Goal: Task Accomplishment & Management: Manage account settings

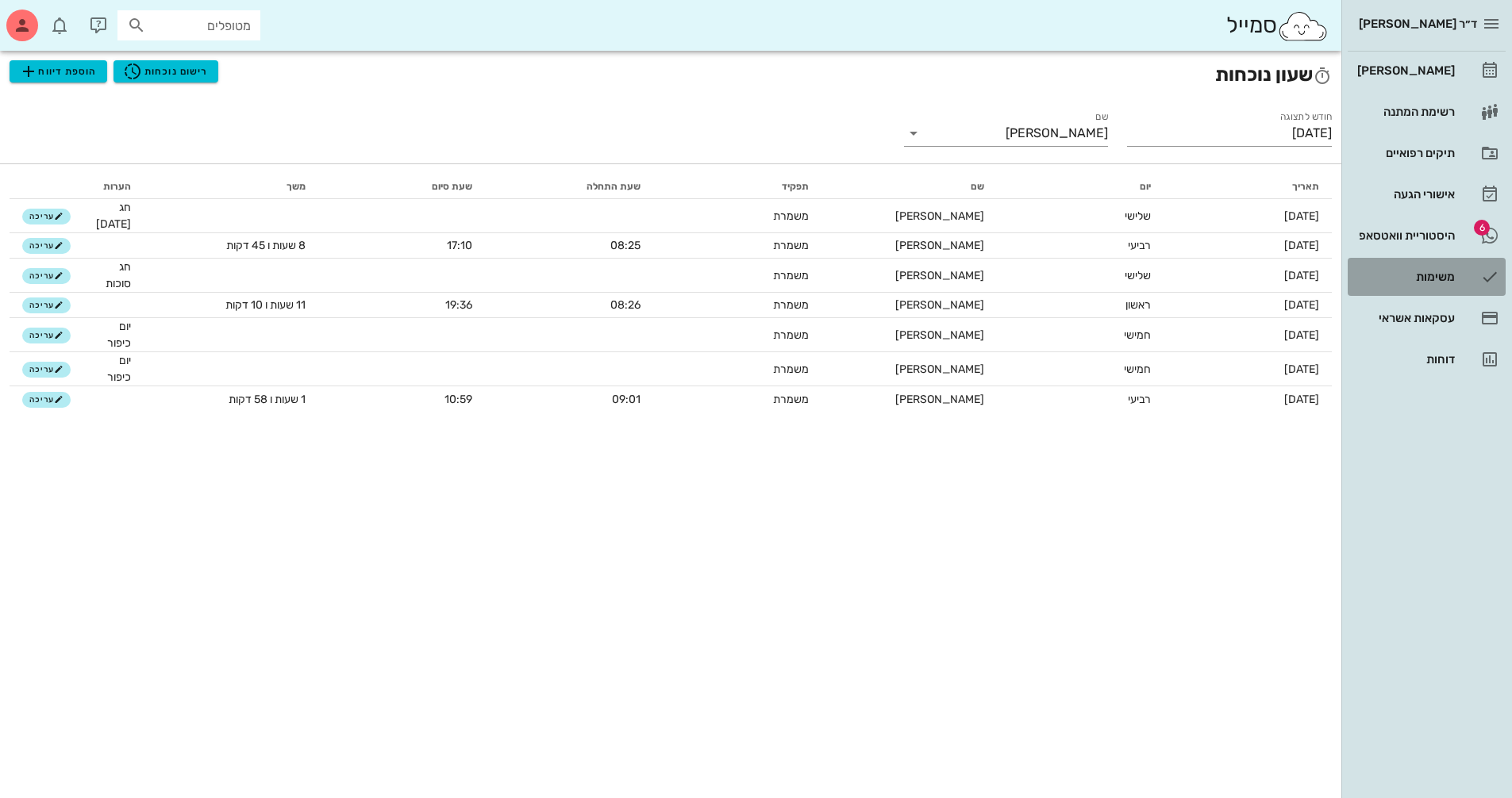
click at [1372, 258] on link "משימות" at bounding box center [1426, 276] width 158 height 38
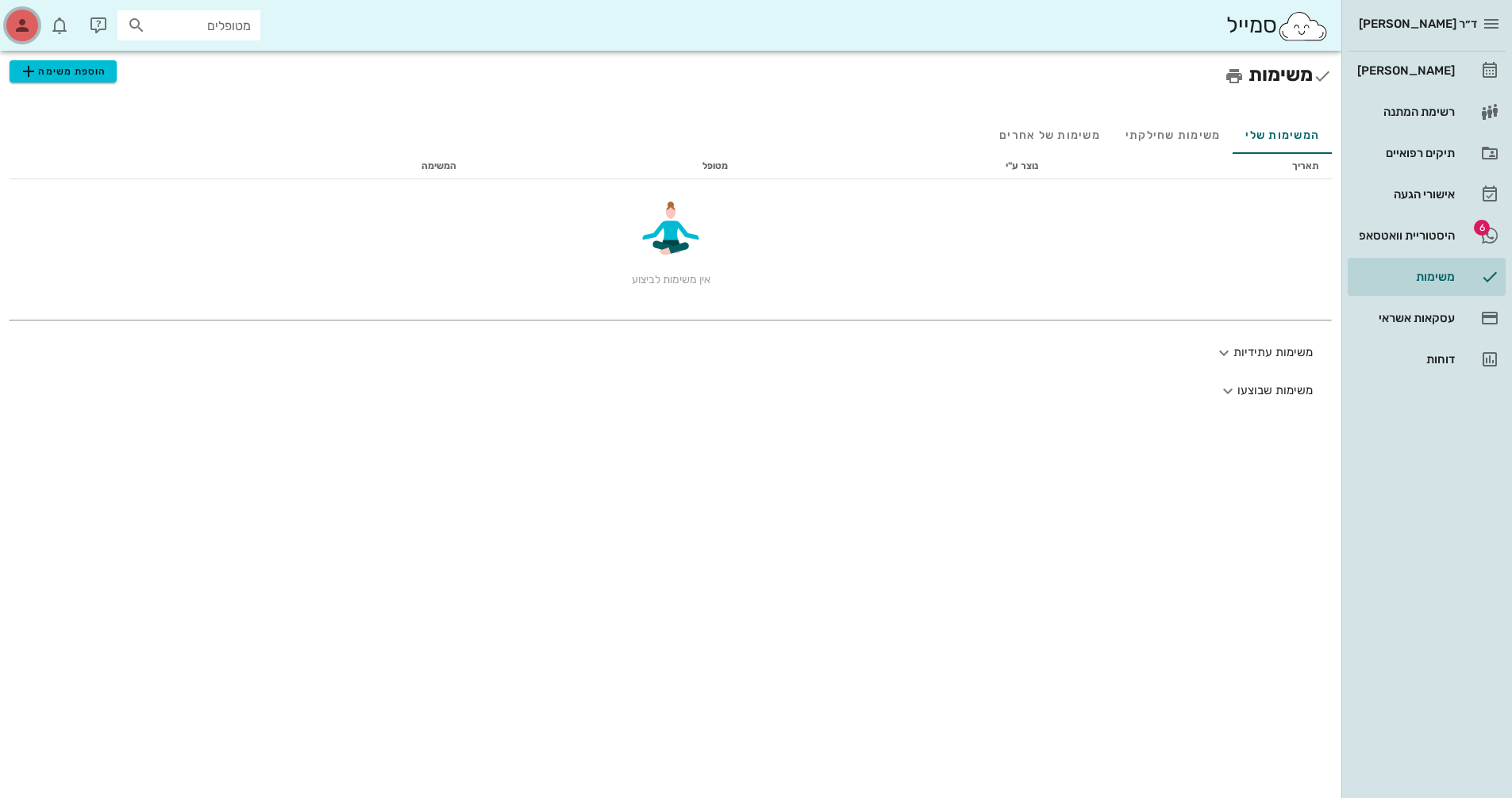
click at [12, 26] on div "button" at bounding box center [21, 25] width 31 height 31
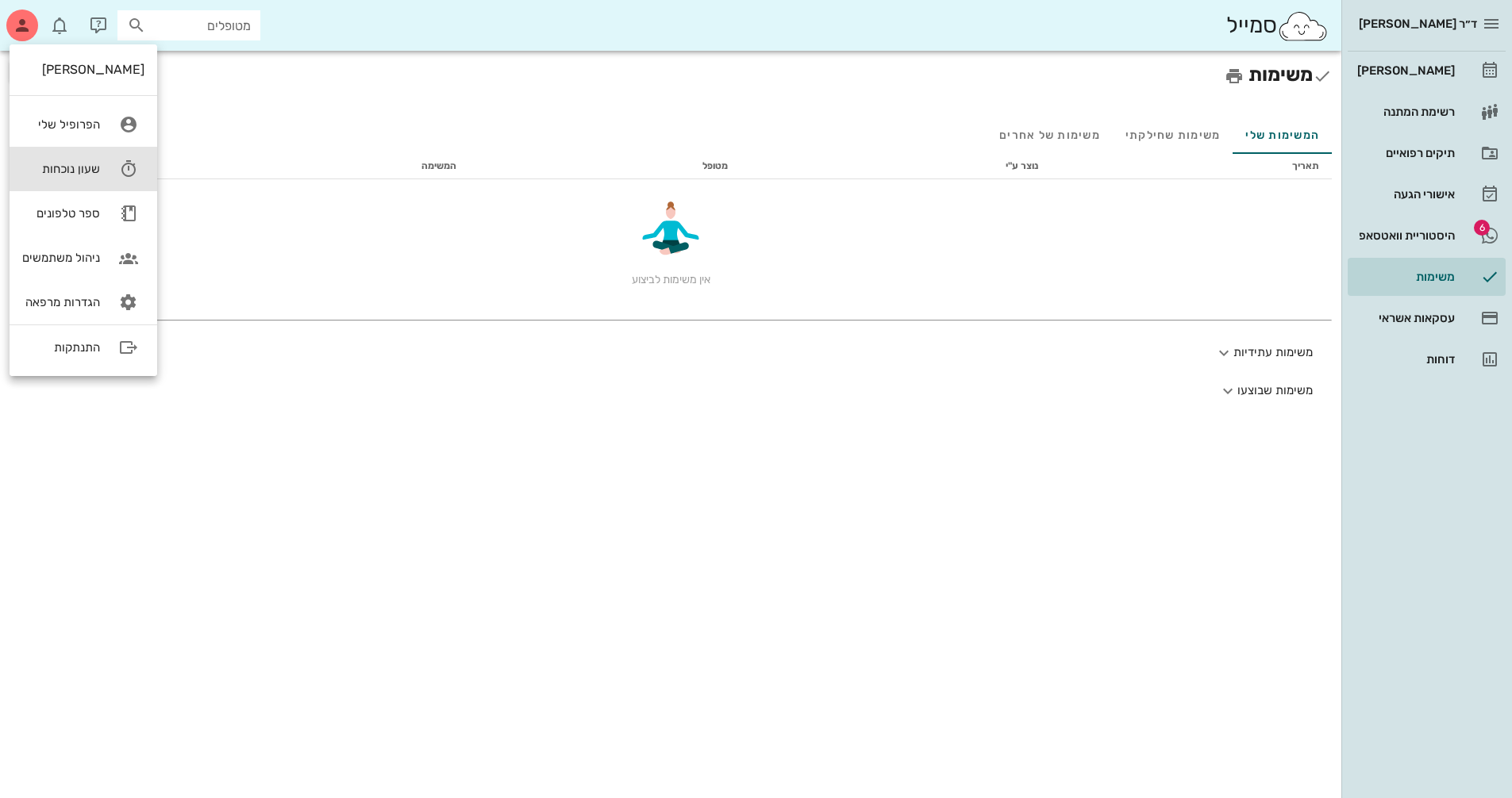
click at [60, 172] on div "שעון נוכחות" at bounding box center [61, 169] width 78 height 14
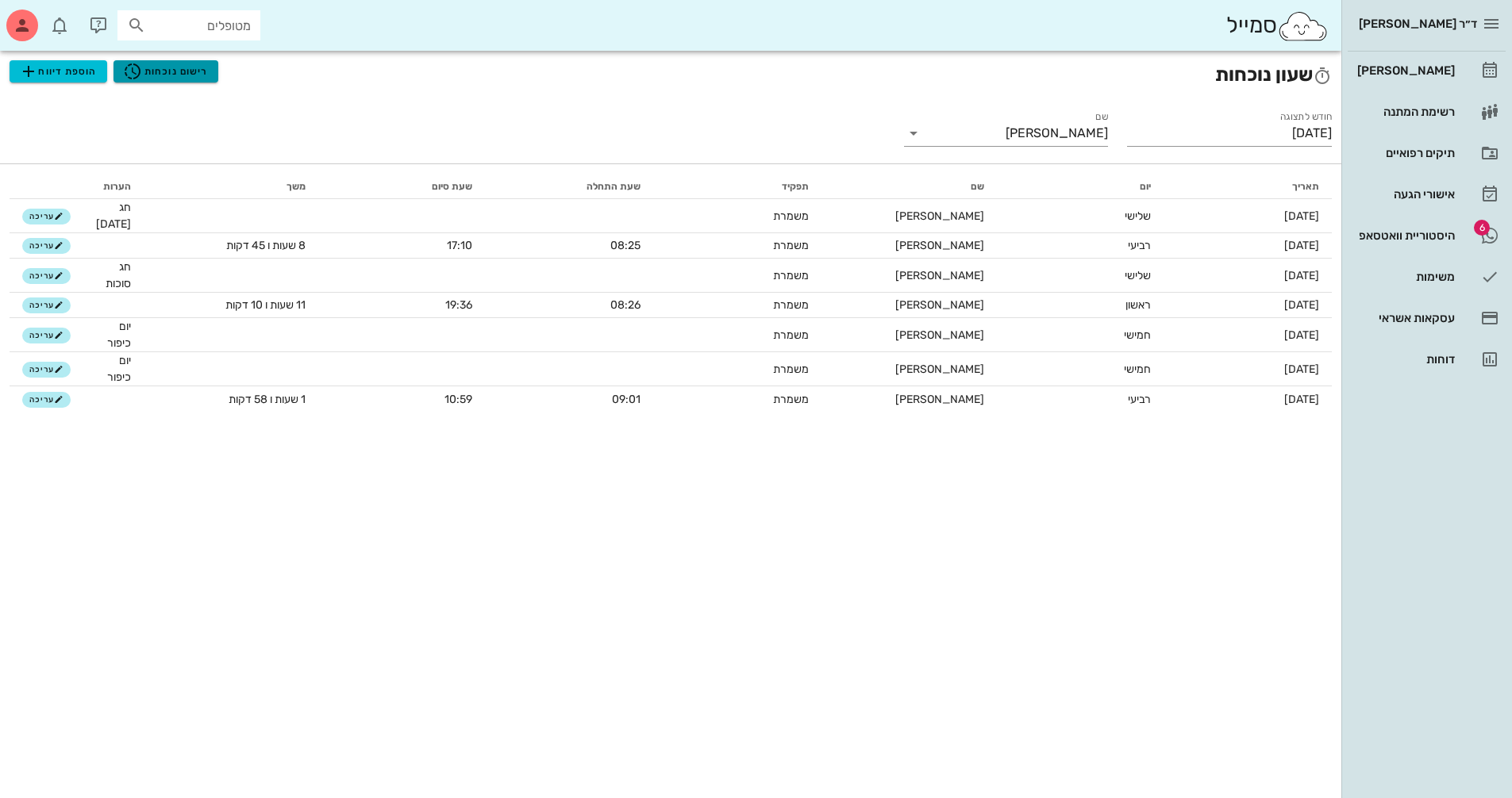
click at [187, 72] on span "רישום נוכחות" at bounding box center [165, 71] width 85 height 19
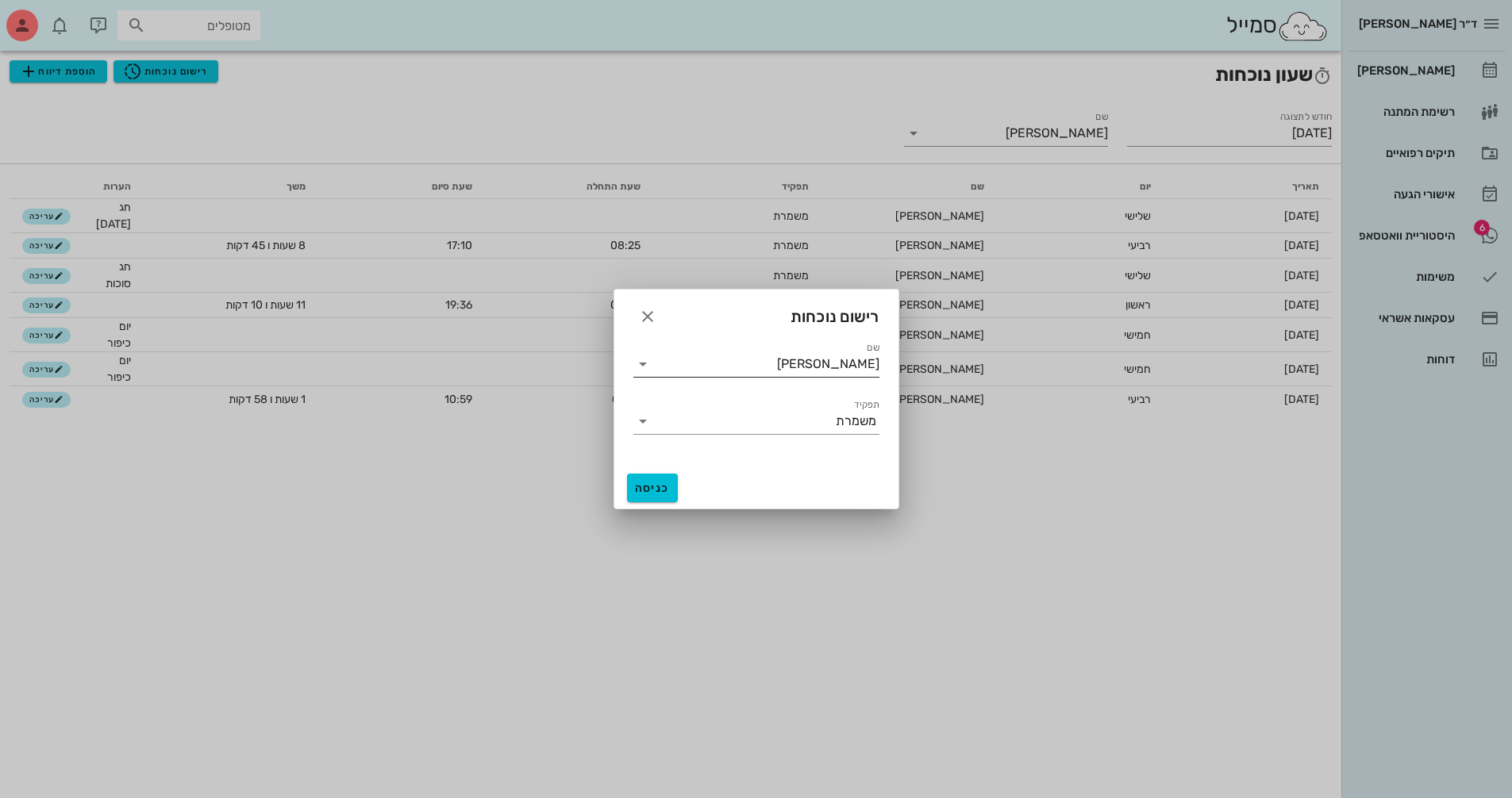
click at [664, 362] on input "פארן עינת" at bounding box center [768, 364] width 224 height 25
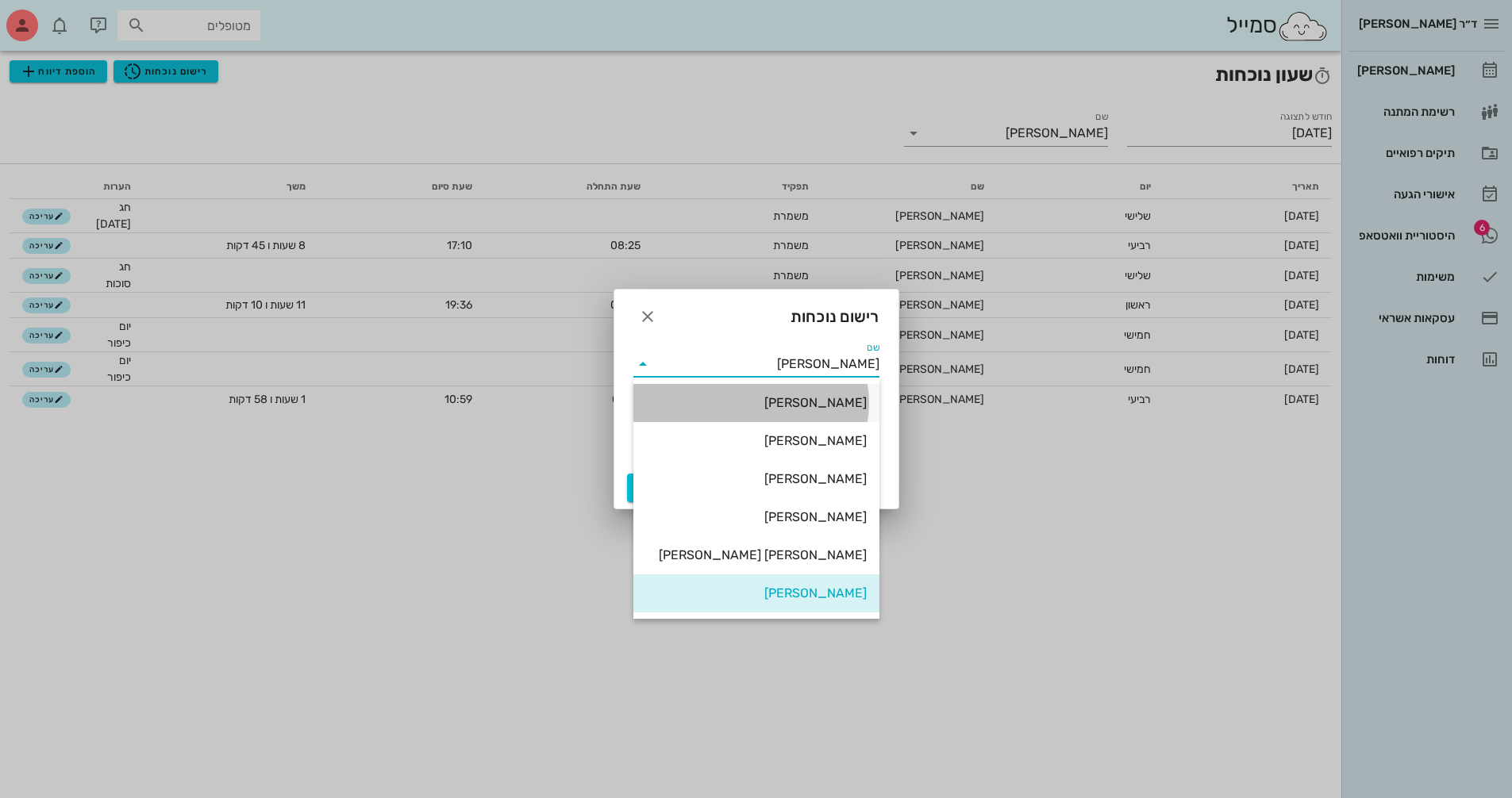
click at [824, 399] on div "ולנטינה ינקלביץ" at bounding box center [756, 403] width 221 height 15
type input "ולנטינה ינקלביץ"
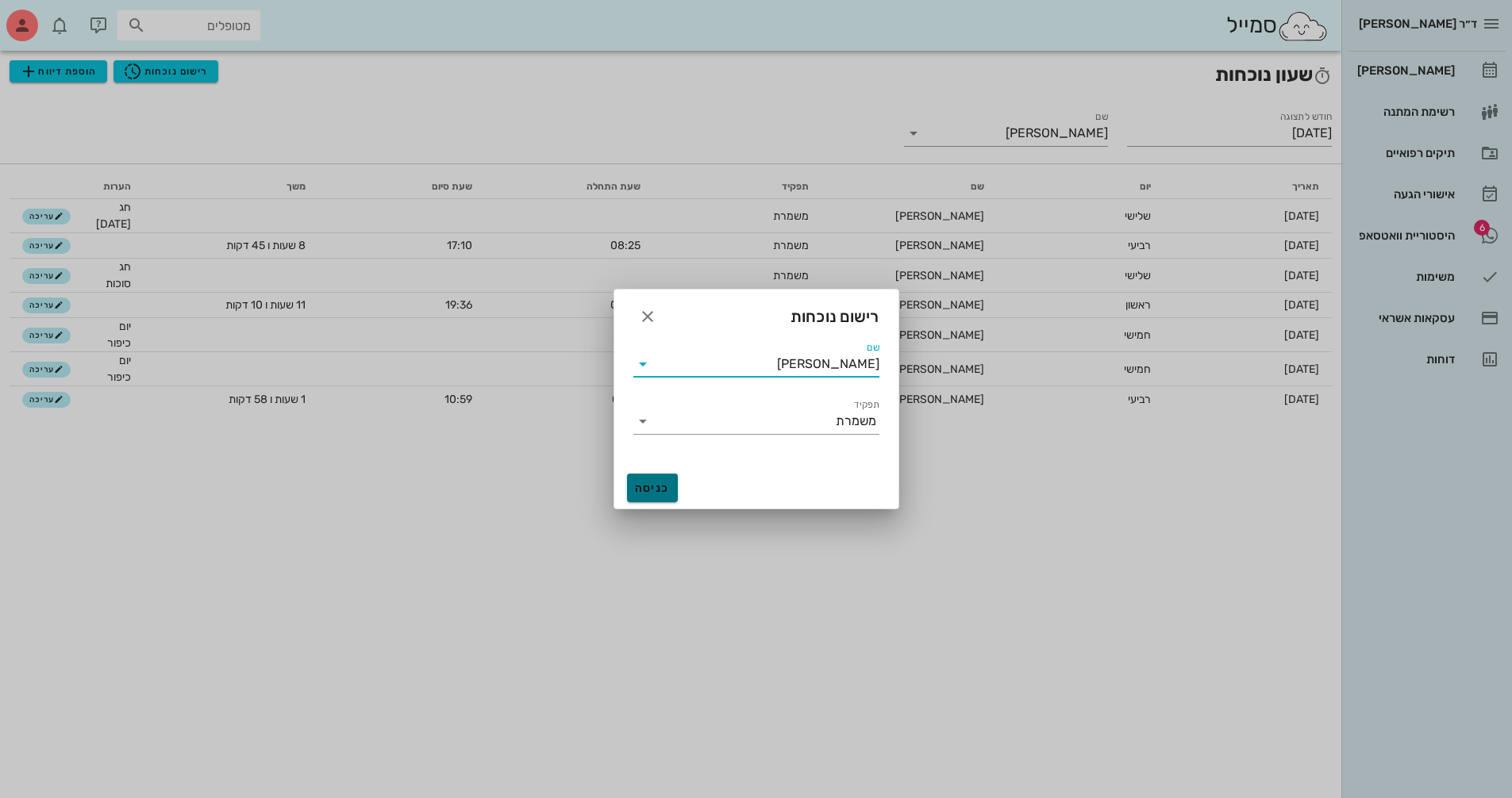
click at [638, 489] on span "כניסה" at bounding box center [652, 488] width 38 height 13
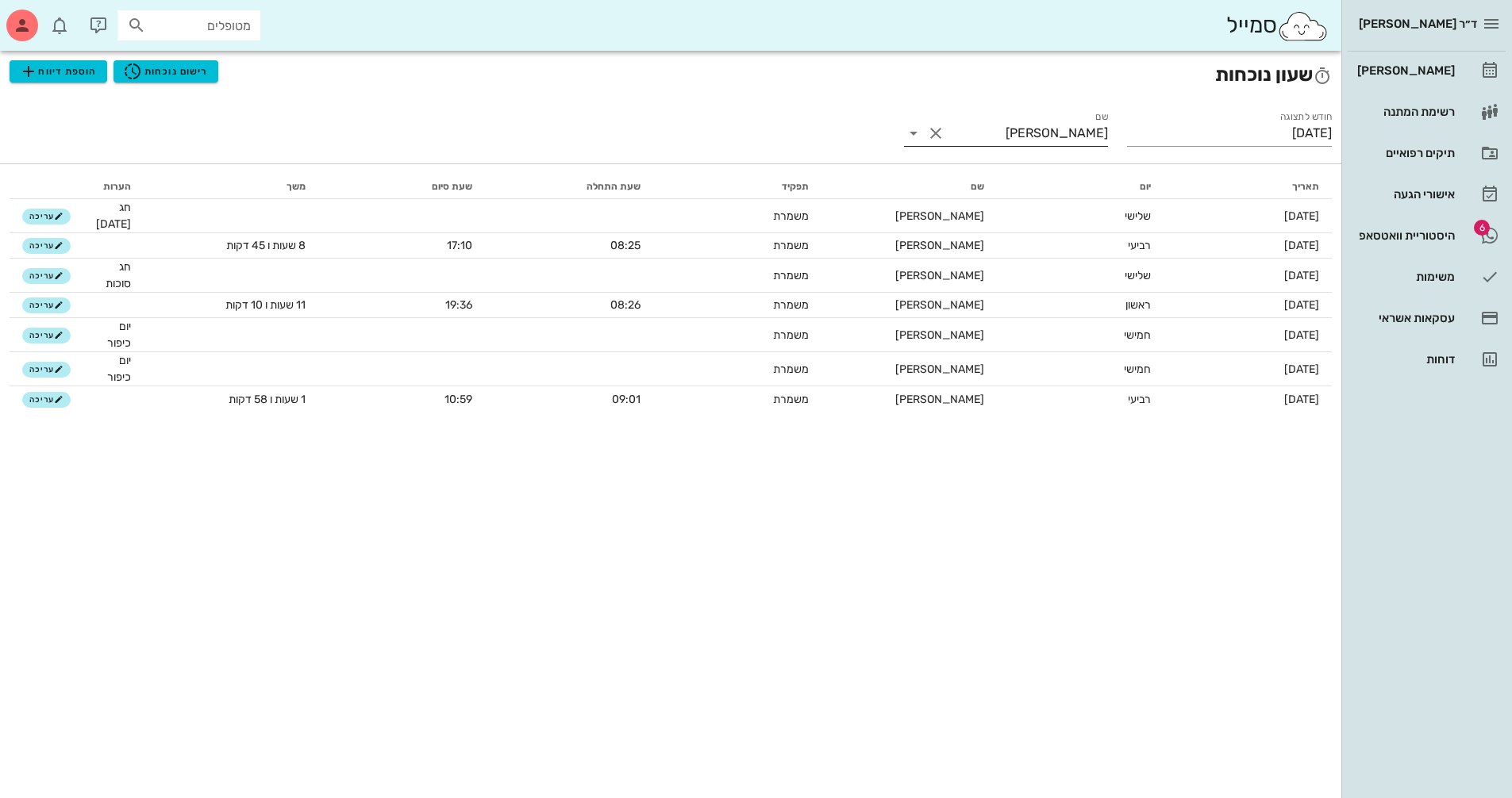
click at [934, 131] on button "Clear שם" at bounding box center [935, 132] width 19 height 19
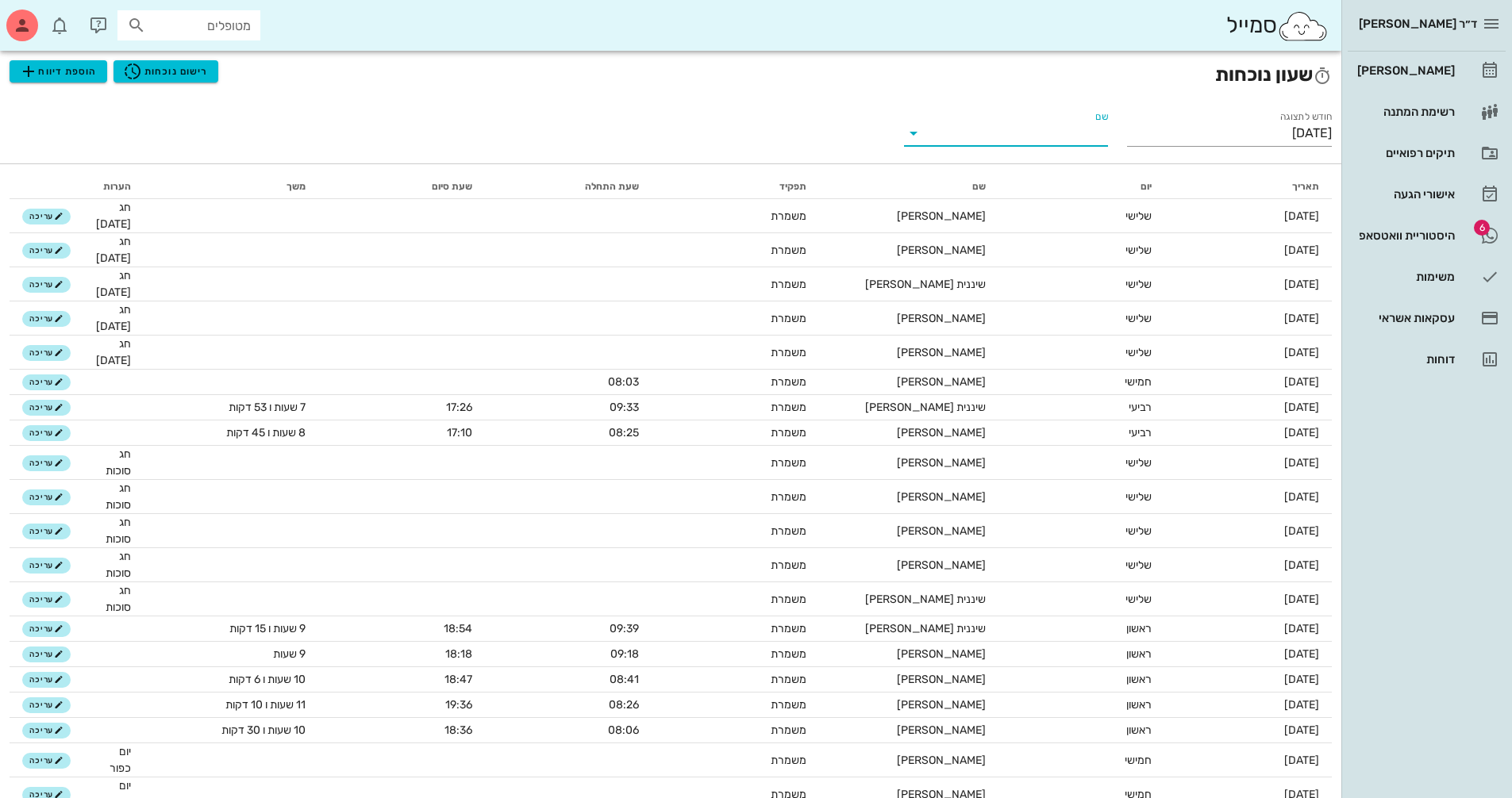
click at [993, 131] on input "שם" at bounding box center [1019, 133] width 179 height 25
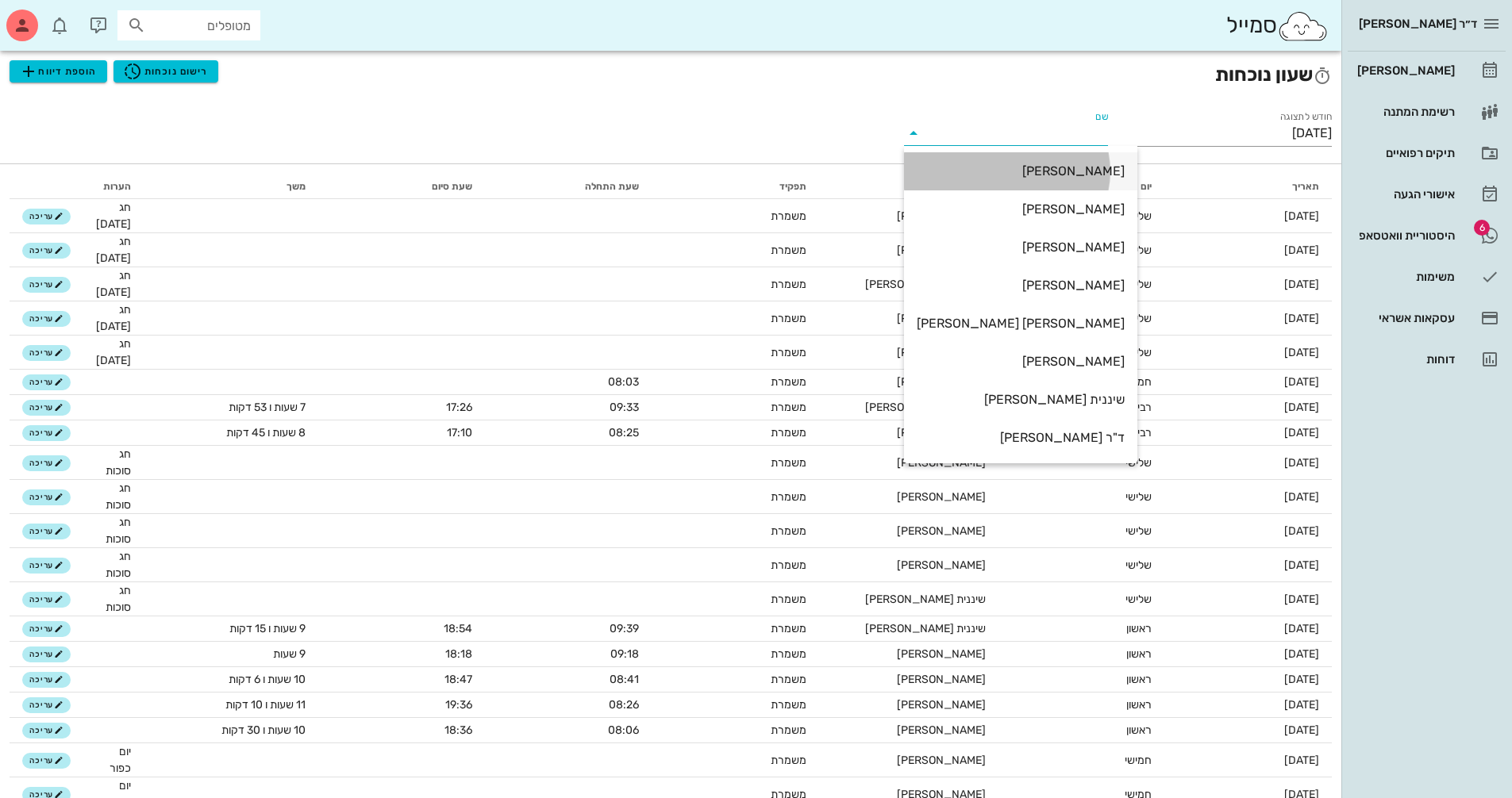
click at [1017, 167] on div "ולנטינה ינקלביץ" at bounding box center [1020, 171] width 208 height 15
type input "ולנטינה ינקלביץ"
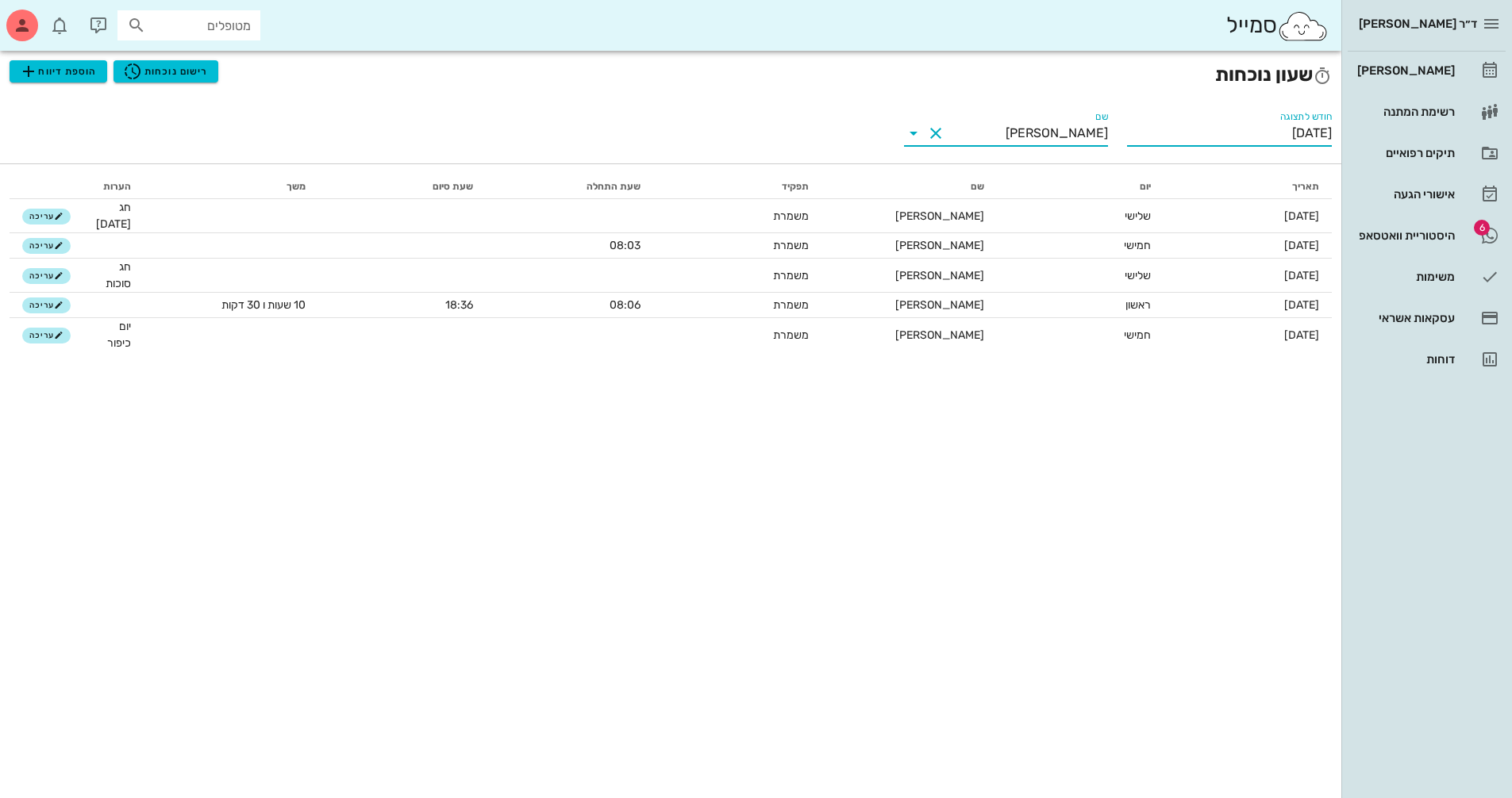
click at [1174, 136] on input "[DATE]" at bounding box center [1228, 133] width 205 height 25
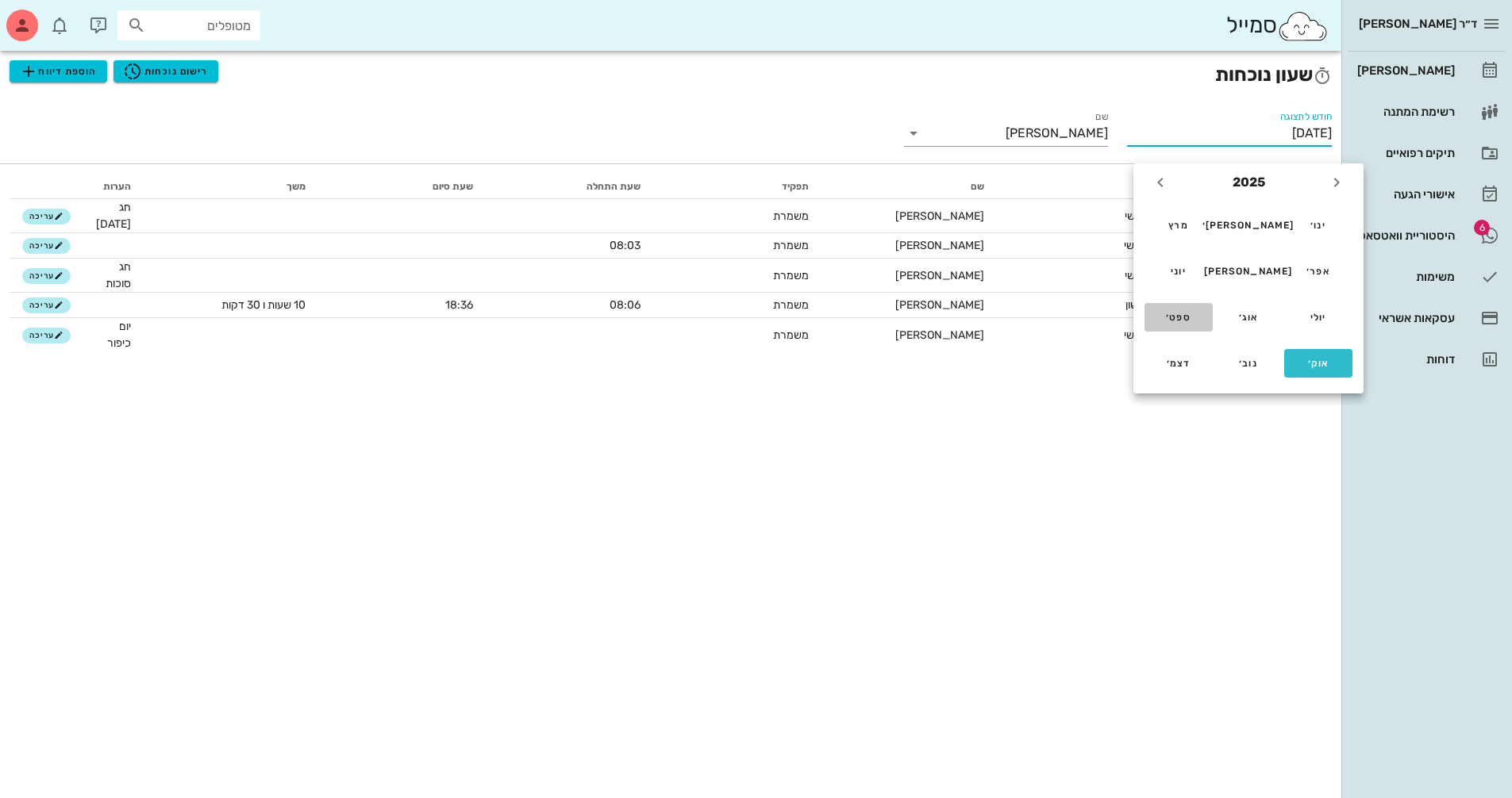
click at [1170, 316] on div "ספט׳" at bounding box center [1178, 318] width 43 height 11
type input "ספטמבר 2025"
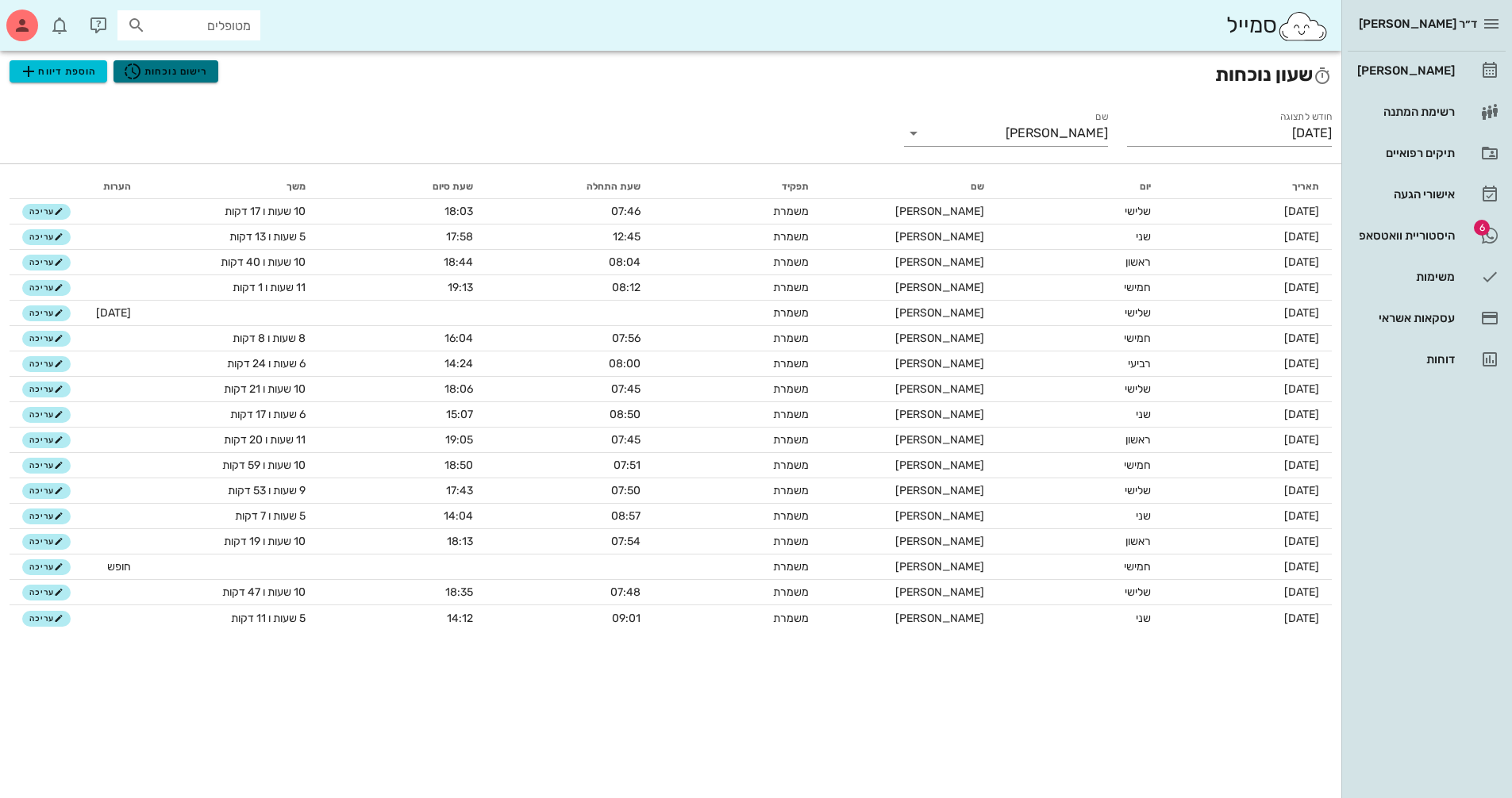
click at [187, 68] on span "רישום נוכחות" at bounding box center [165, 71] width 85 height 19
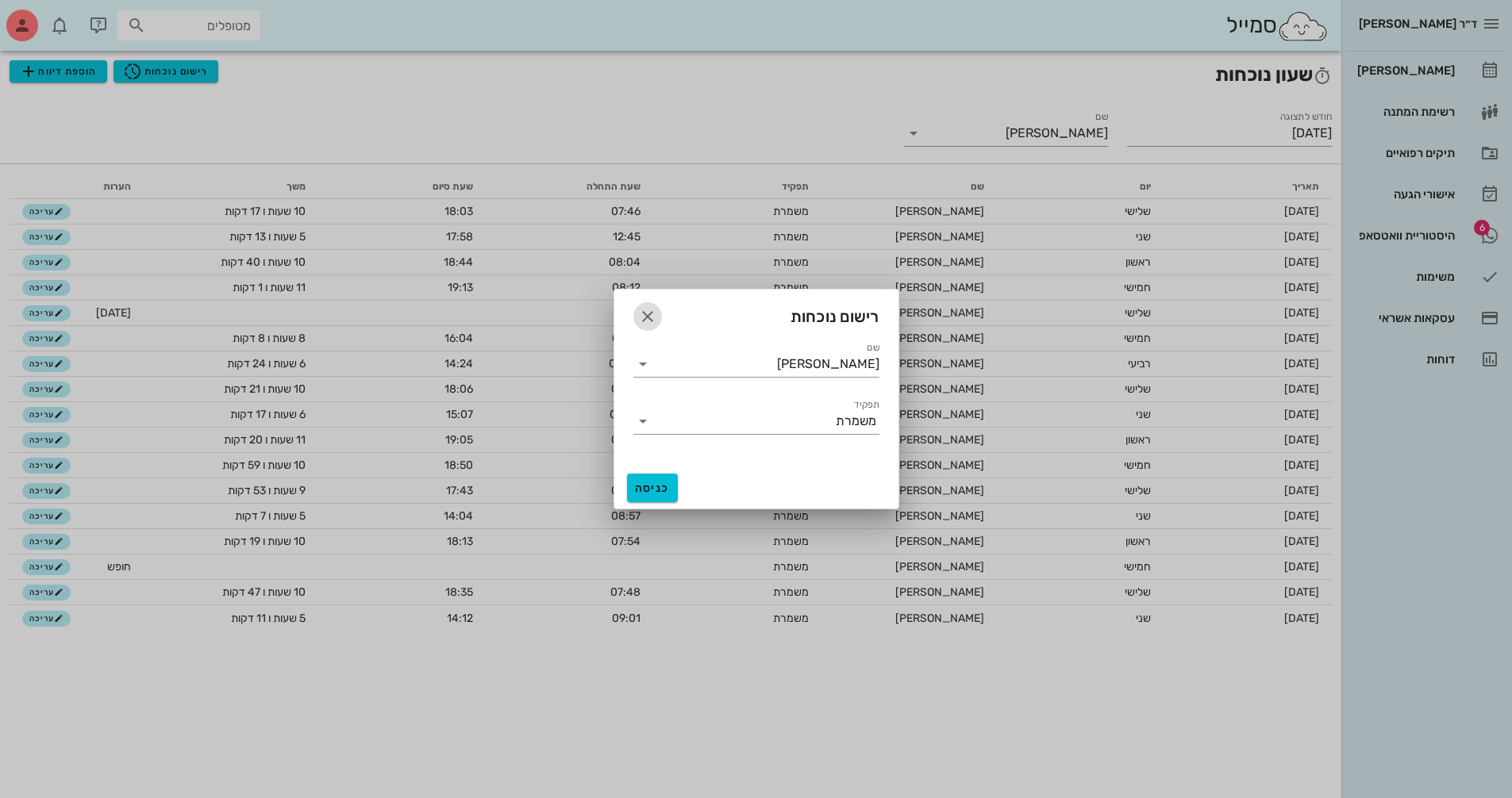
click at [644, 314] on icon "button" at bounding box center [647, 316] width 19 height 19
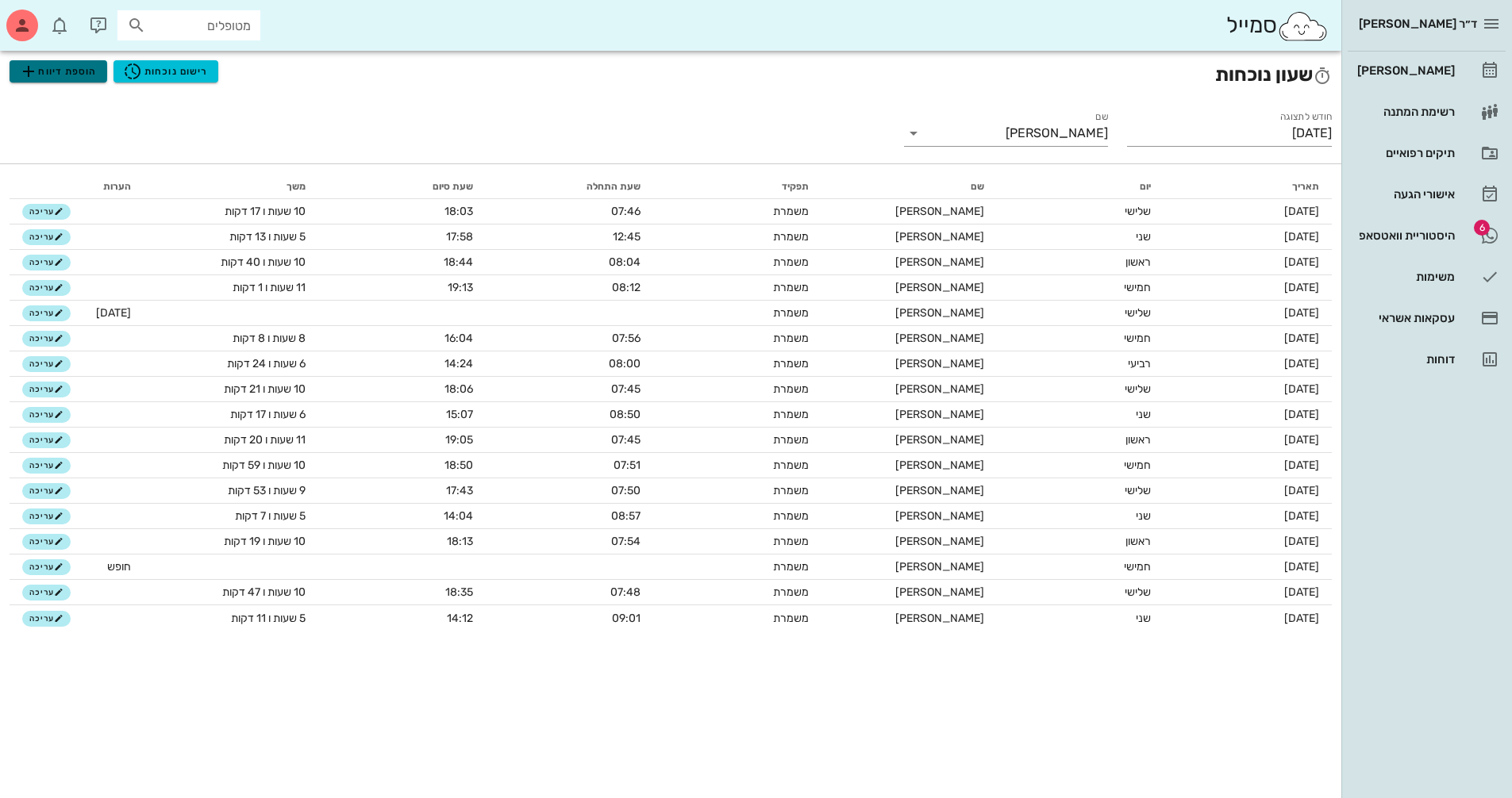
click at [67, 66] on span "הוספת דיווח" at bounding box center [57, 71] width 78 height 19
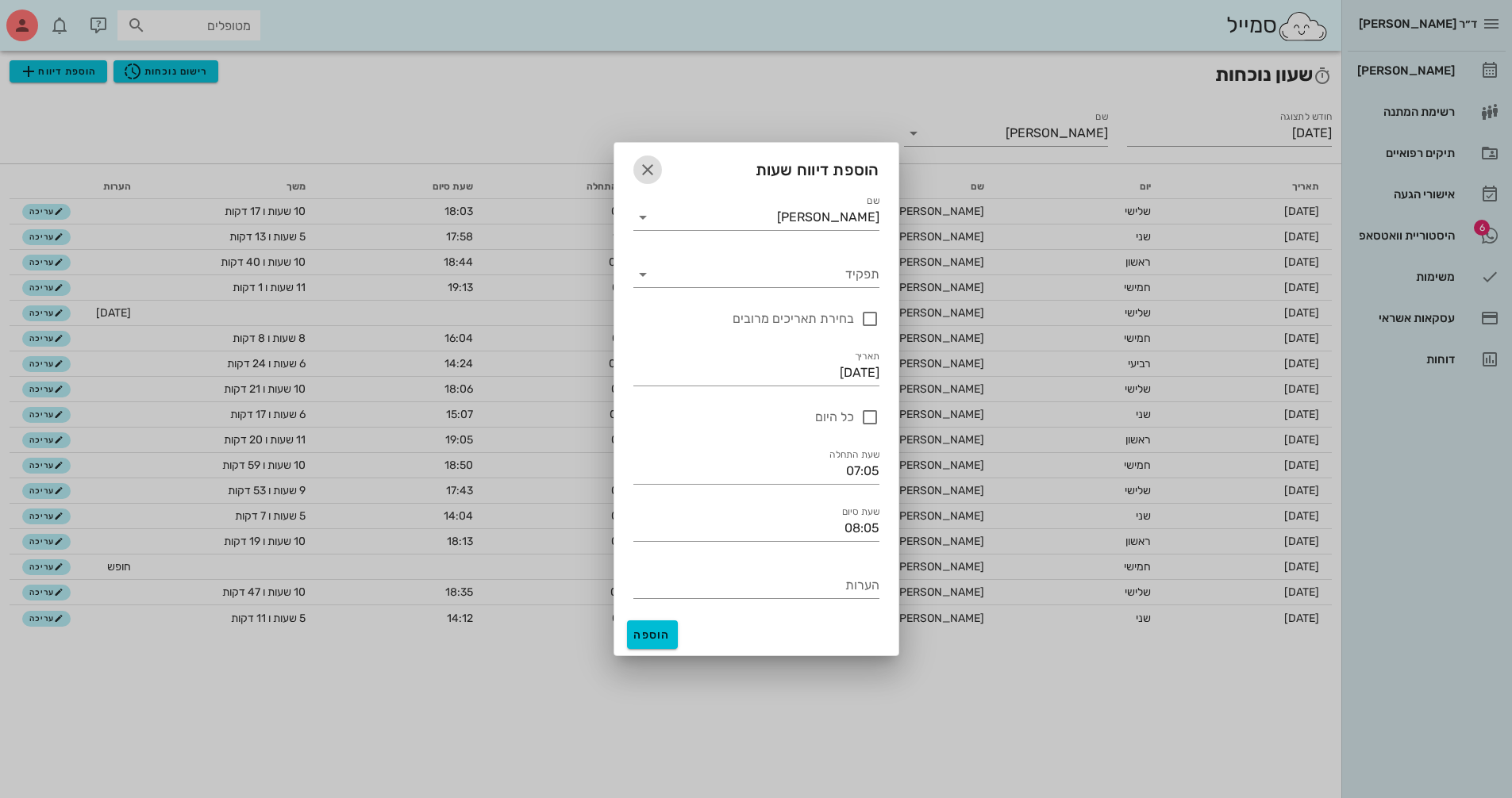
click at [647, 165] on icon "button" at bounding box center [647, 169] width 19 height 19
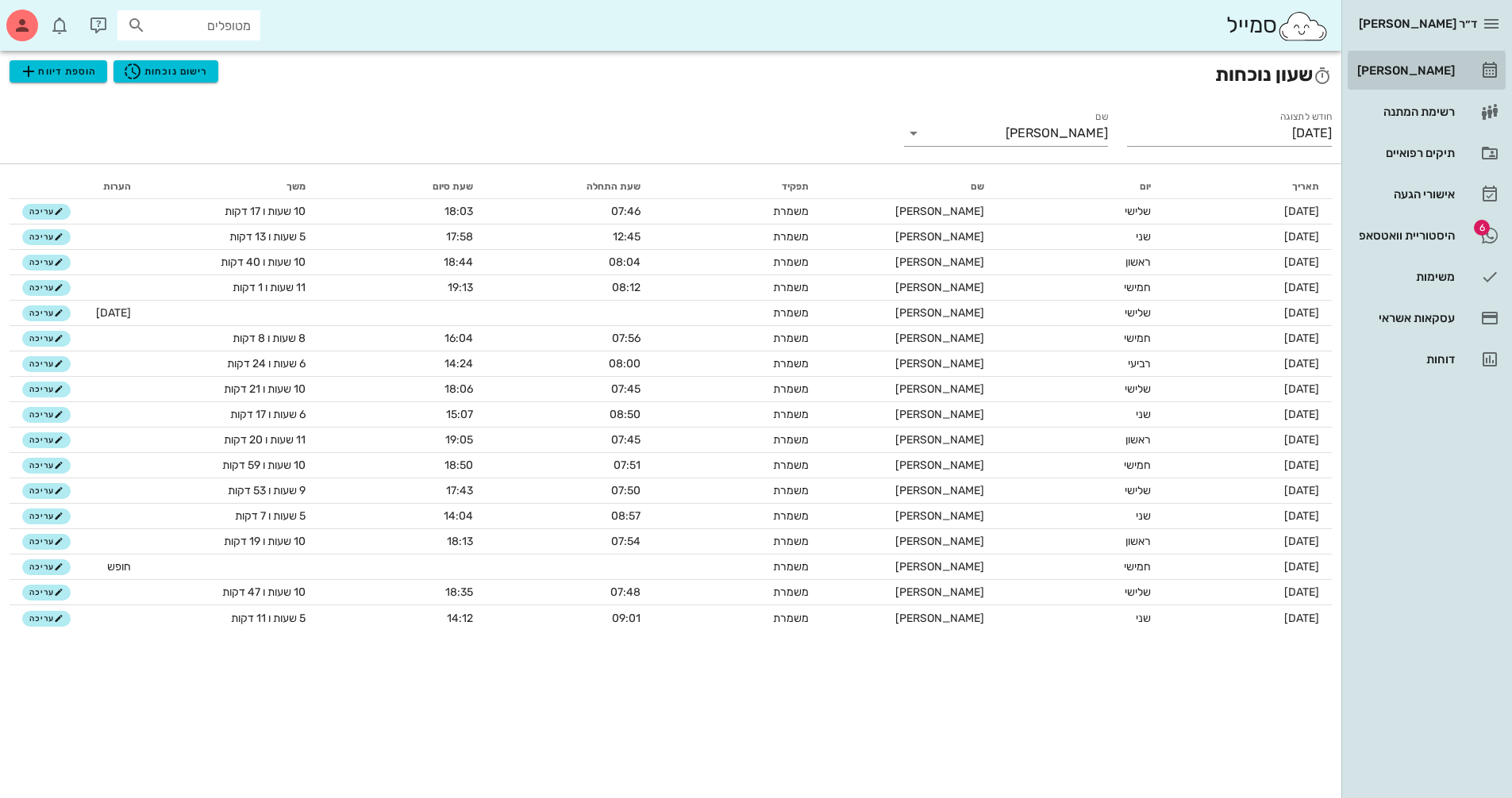
click at [1422, 67] on div "[PERSON_NAME]" at bounding box center [1404, 71] width 101 height 13
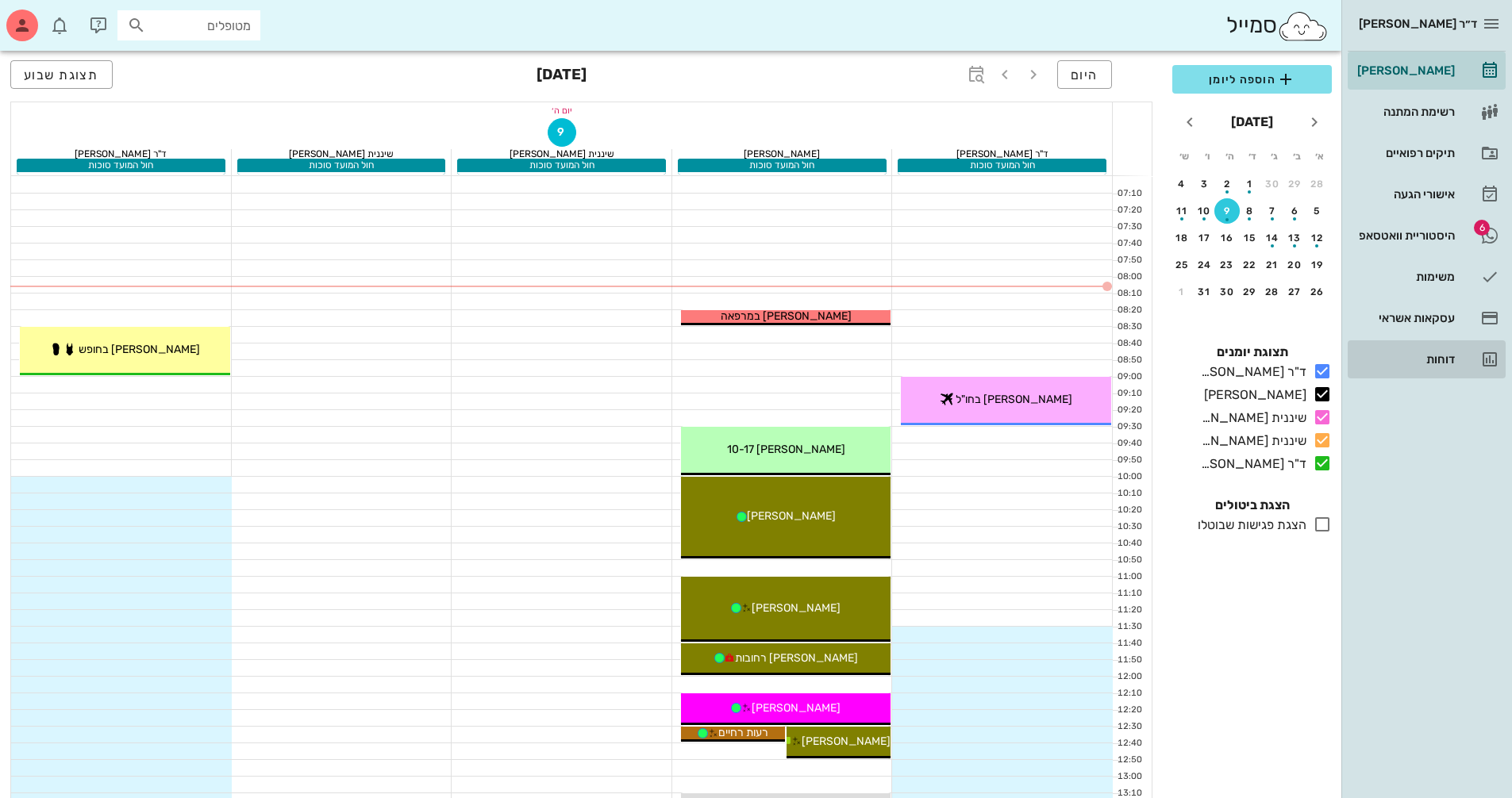
click at [1449, 359] on div "דוחות" at bounding box center [1404, 360] width 101 height 13
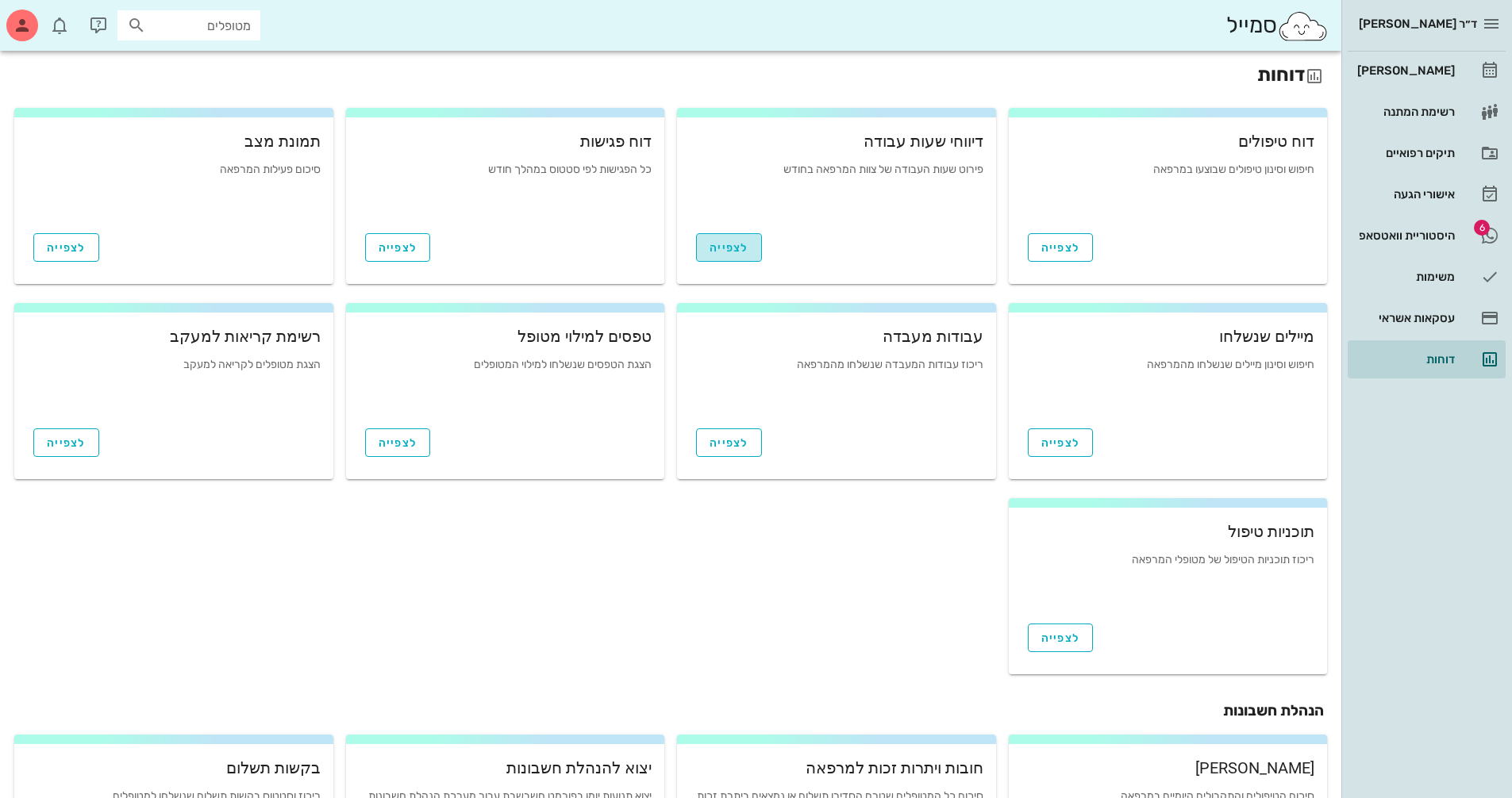
click at [727, 242] on span "לצפייה" at bounding box center [728, 248] width 38 height 13
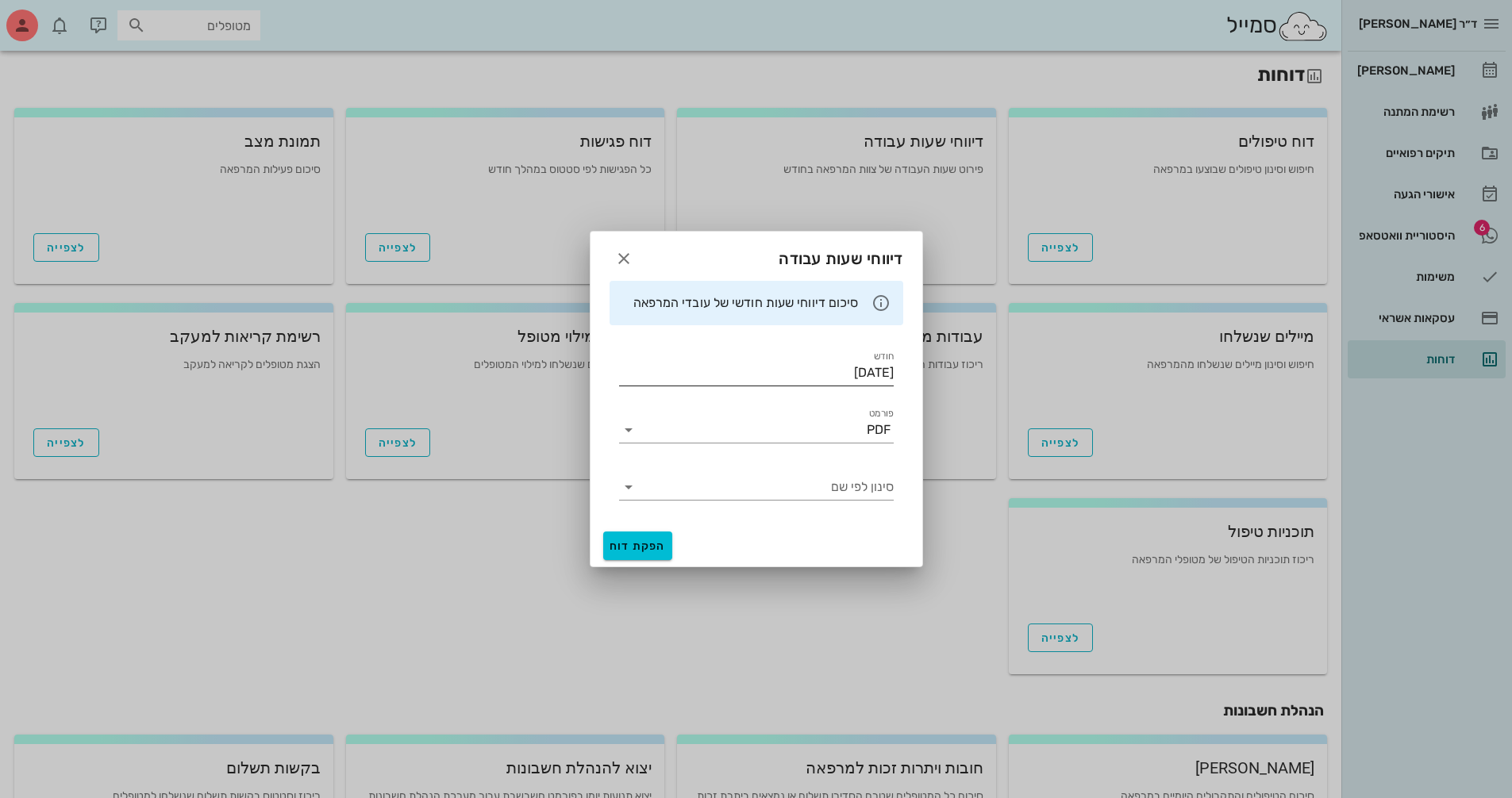
click at [777, 367] on input "[DATE]" at bounding box center [756, 373] width 275 height 25
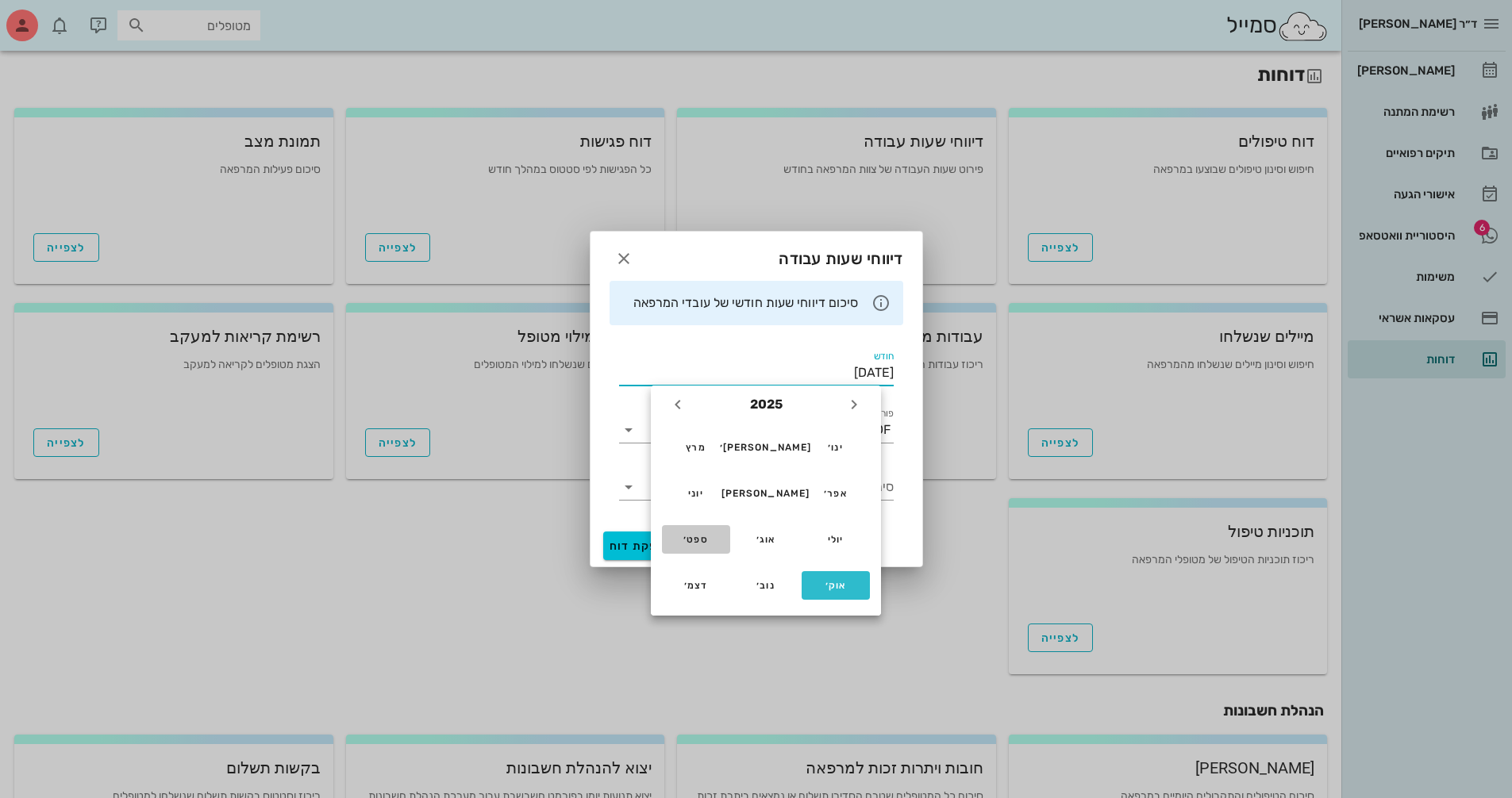
click at [695, 538] on div "ספט׳" at bounding box center [696, 539] width 43 height 11
type input "ספטמבר 2025"
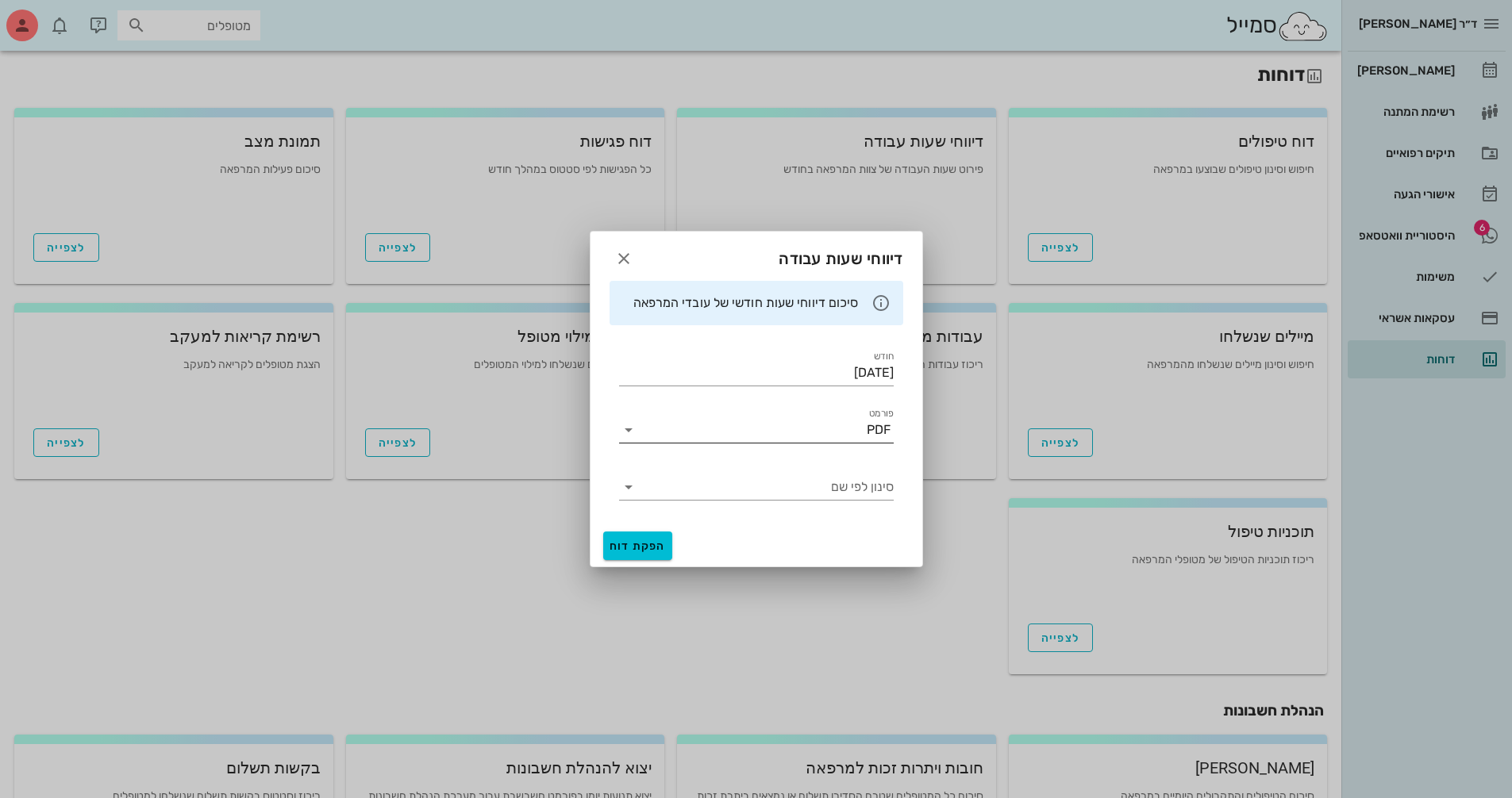
click at [630, 425] on icon at bounding box center [628, 429] width 19 height 19
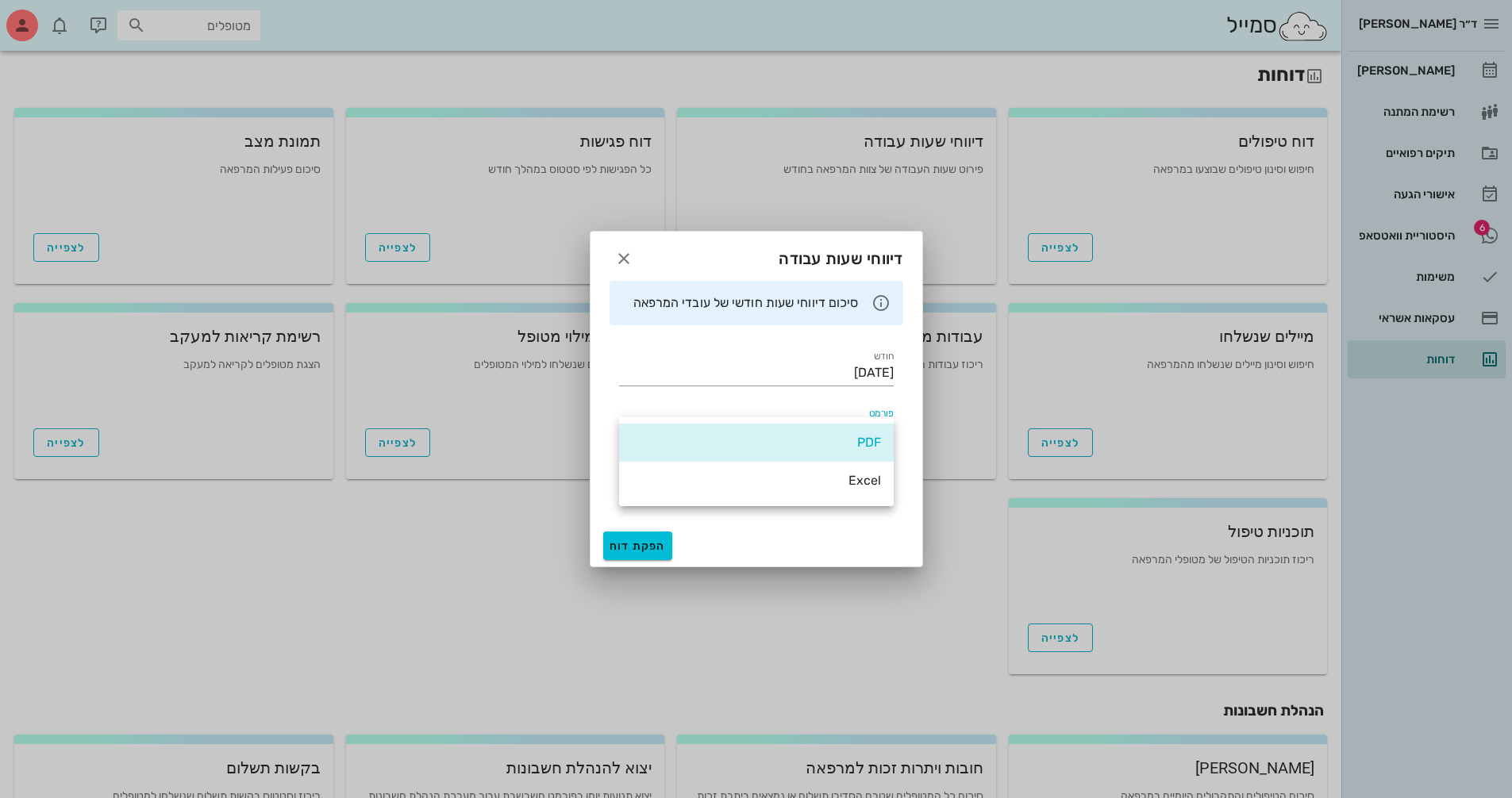
click at [630, 425] on div "PDF" at bounding box center [756, 443] width 275 height 38
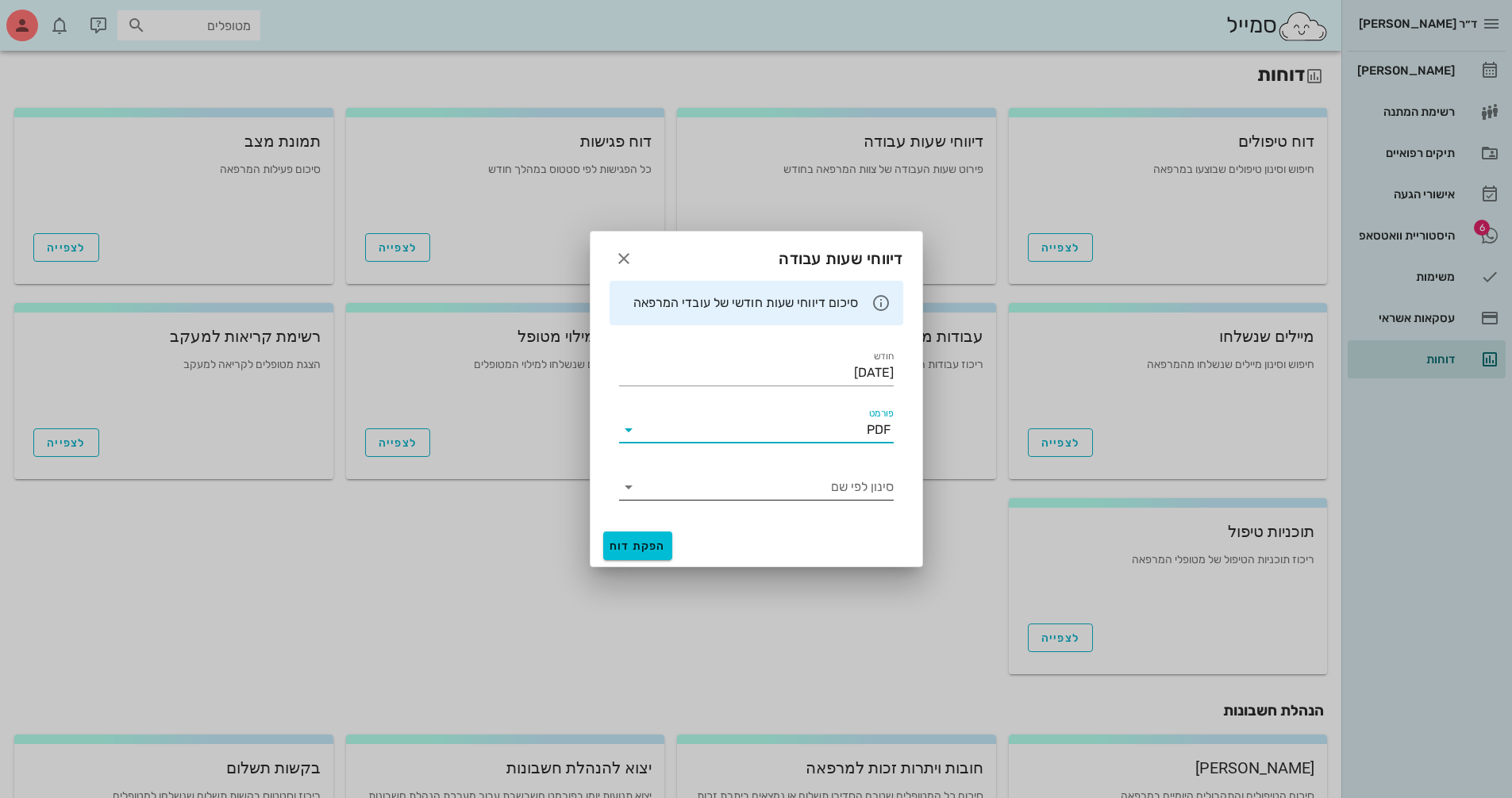
click at [635, 482] on icon at bounding box center [628, 487] width 19 height 19
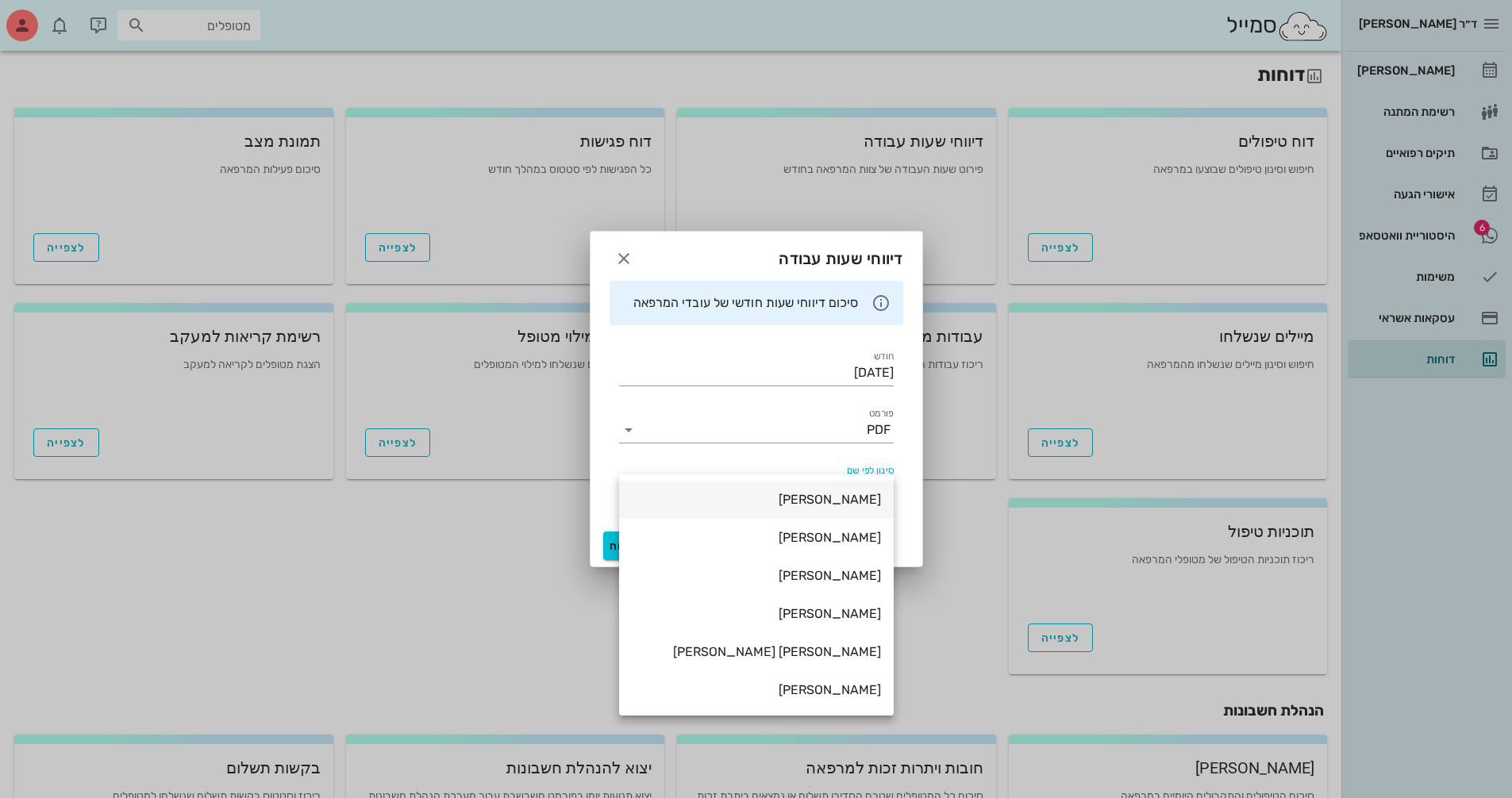
click at [811, 495] on div "ולנטינה ינקלביץ" at bounding box center [756, 499] width 250 height 15
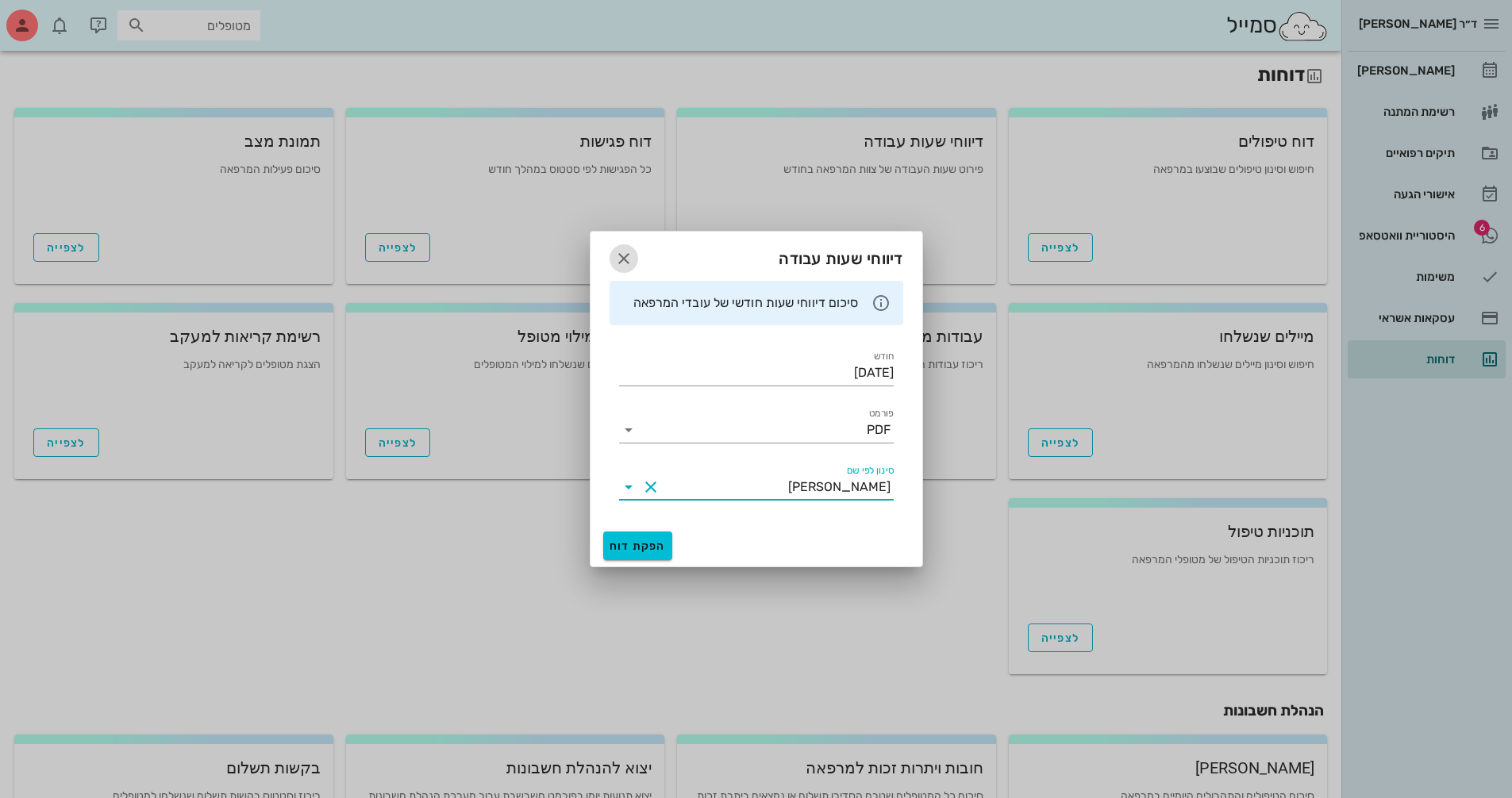
click at [618, 259] on icon "button" at bounding box center [624, 259] width 19 height 19
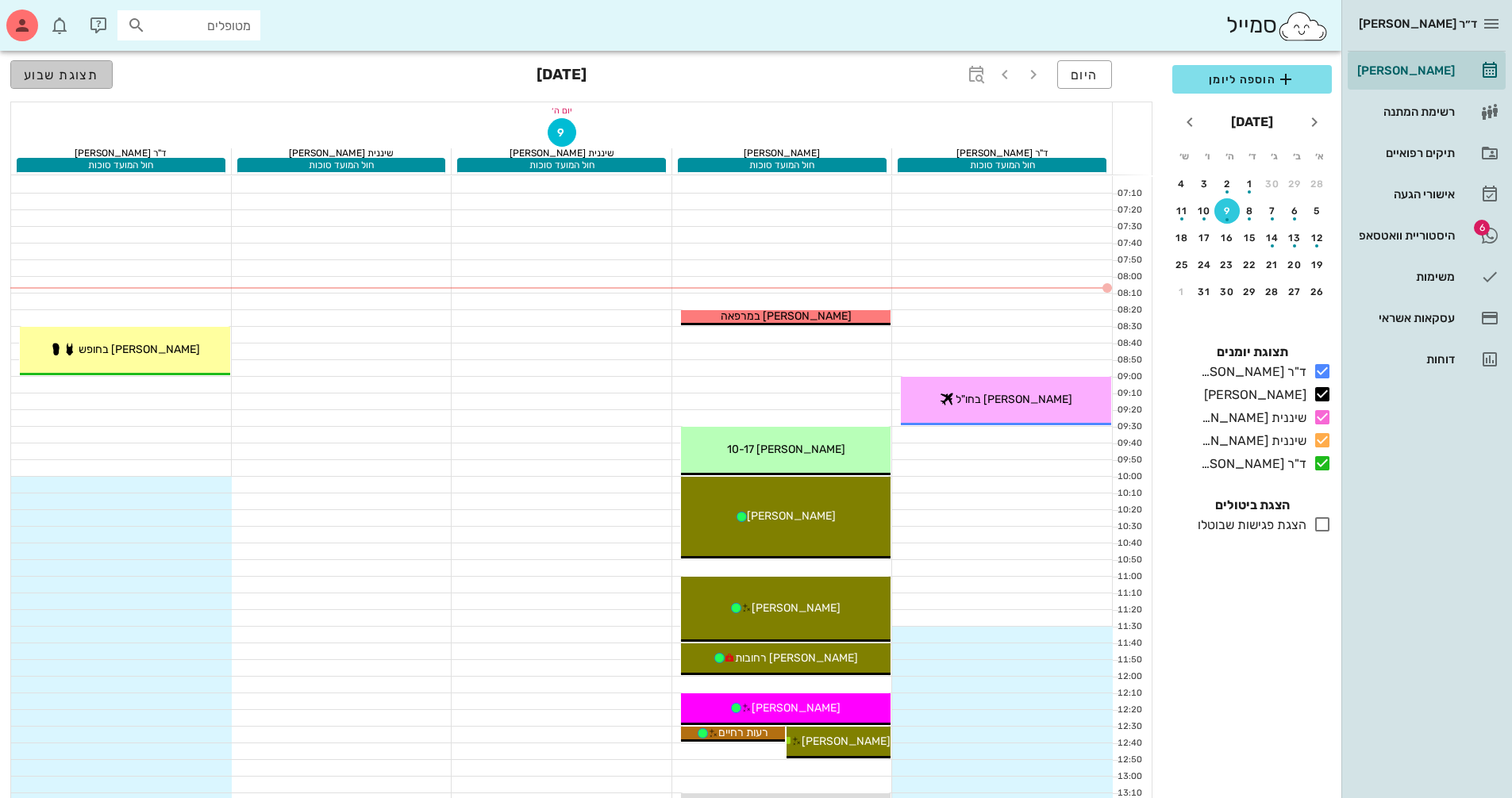
click at [55, 79] on span "תצוגת שבוע" at bounding box center [62, 74] width 75 height 15
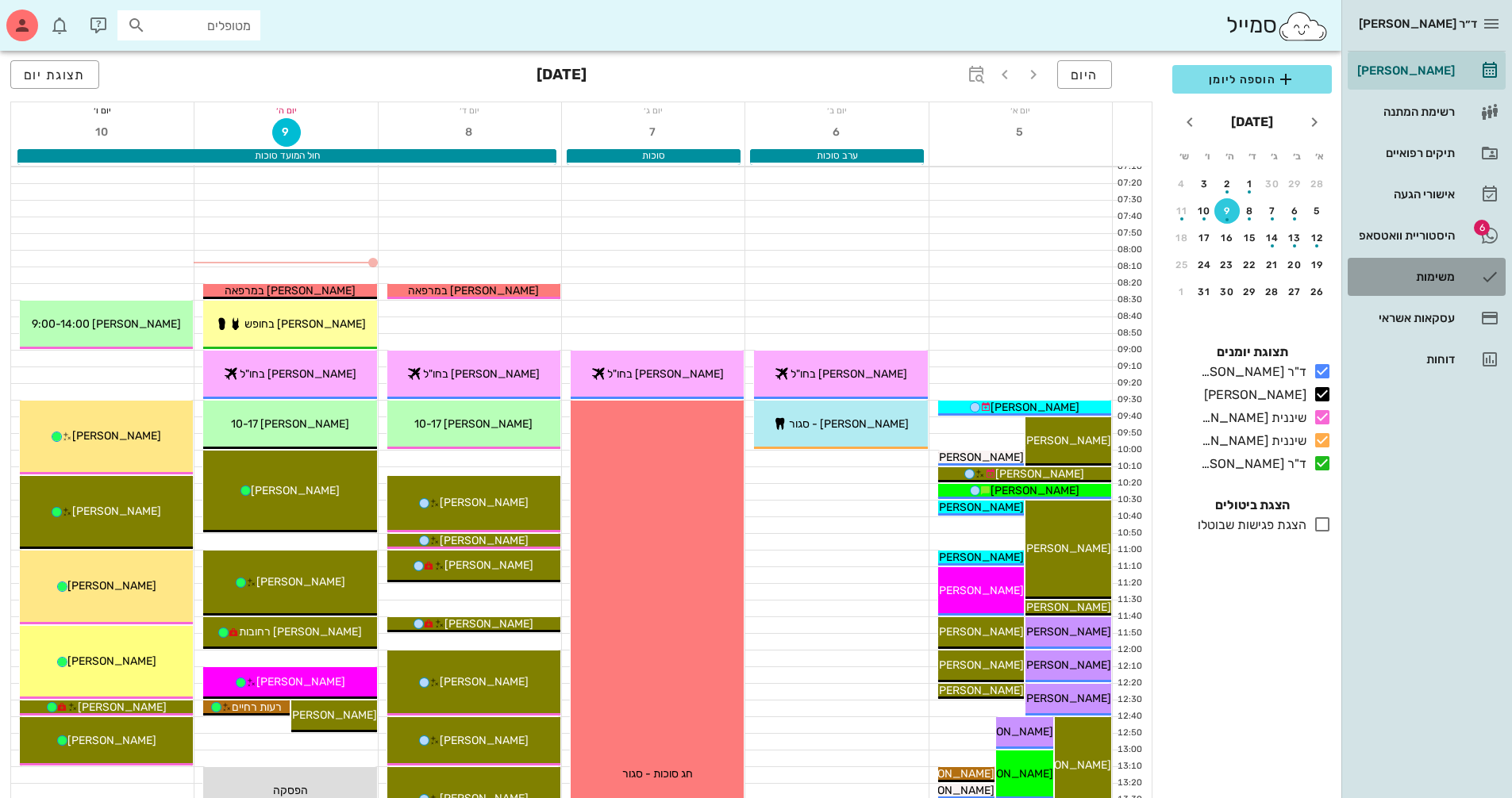
click at [725, 277] on div "משימות" at bounding box center [1404, 276] width 101 height 13
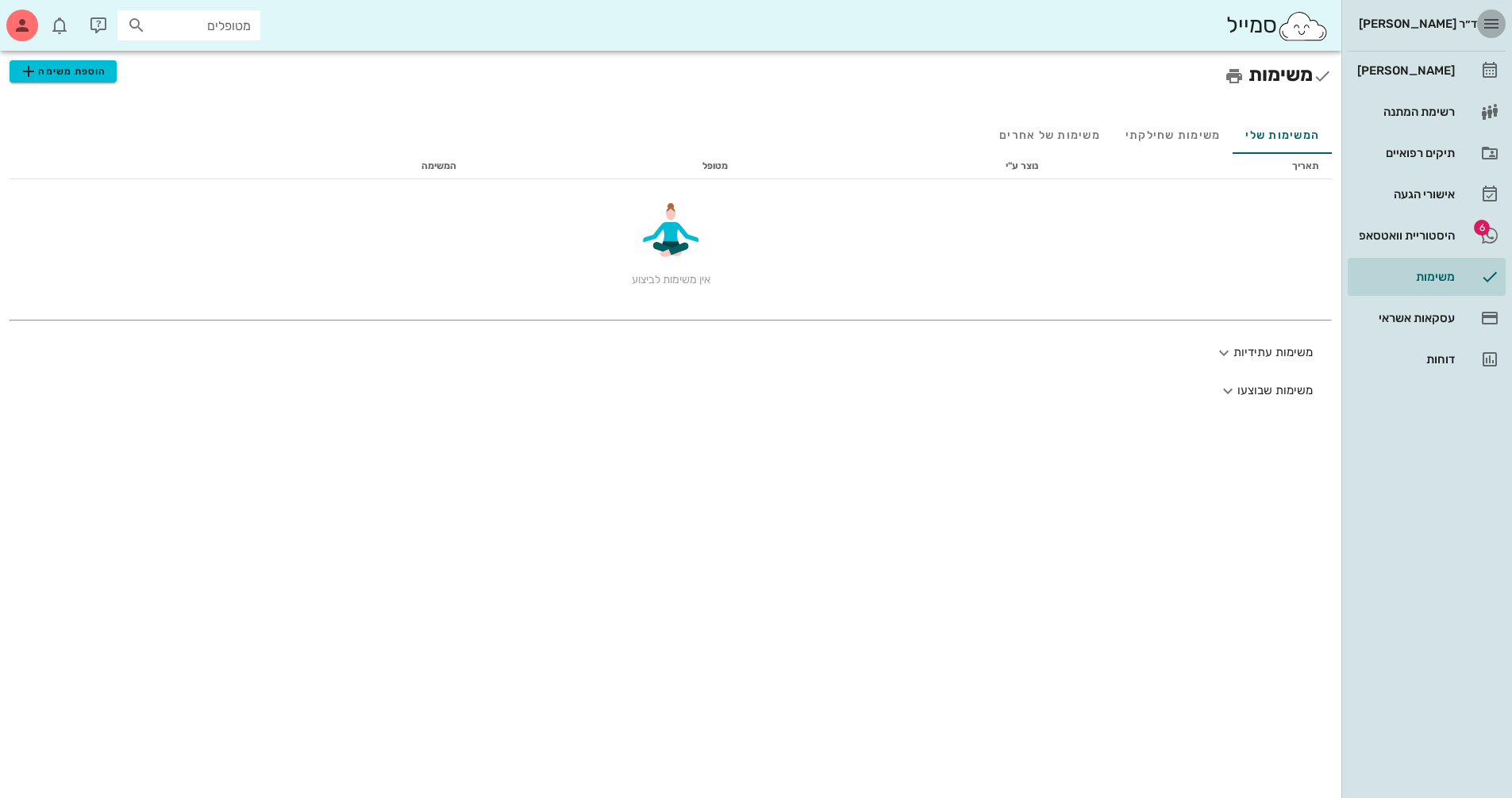
click at [725, 20] on icon "button" at bounding box center [1491, 23] width 19 height 19
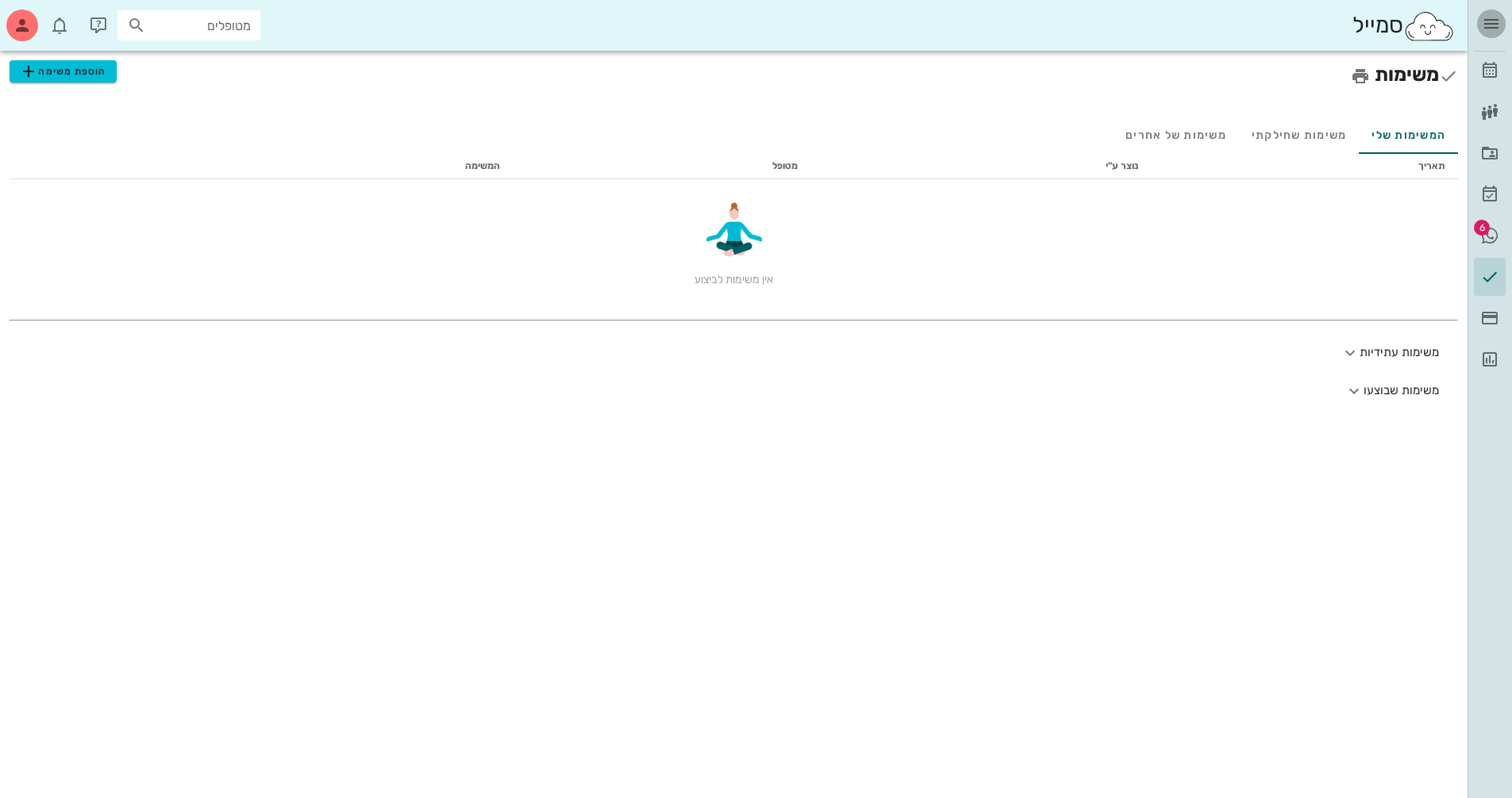
click at [725, 26] on icon "button" at bounding box center [1491, 23] width 19 height 19
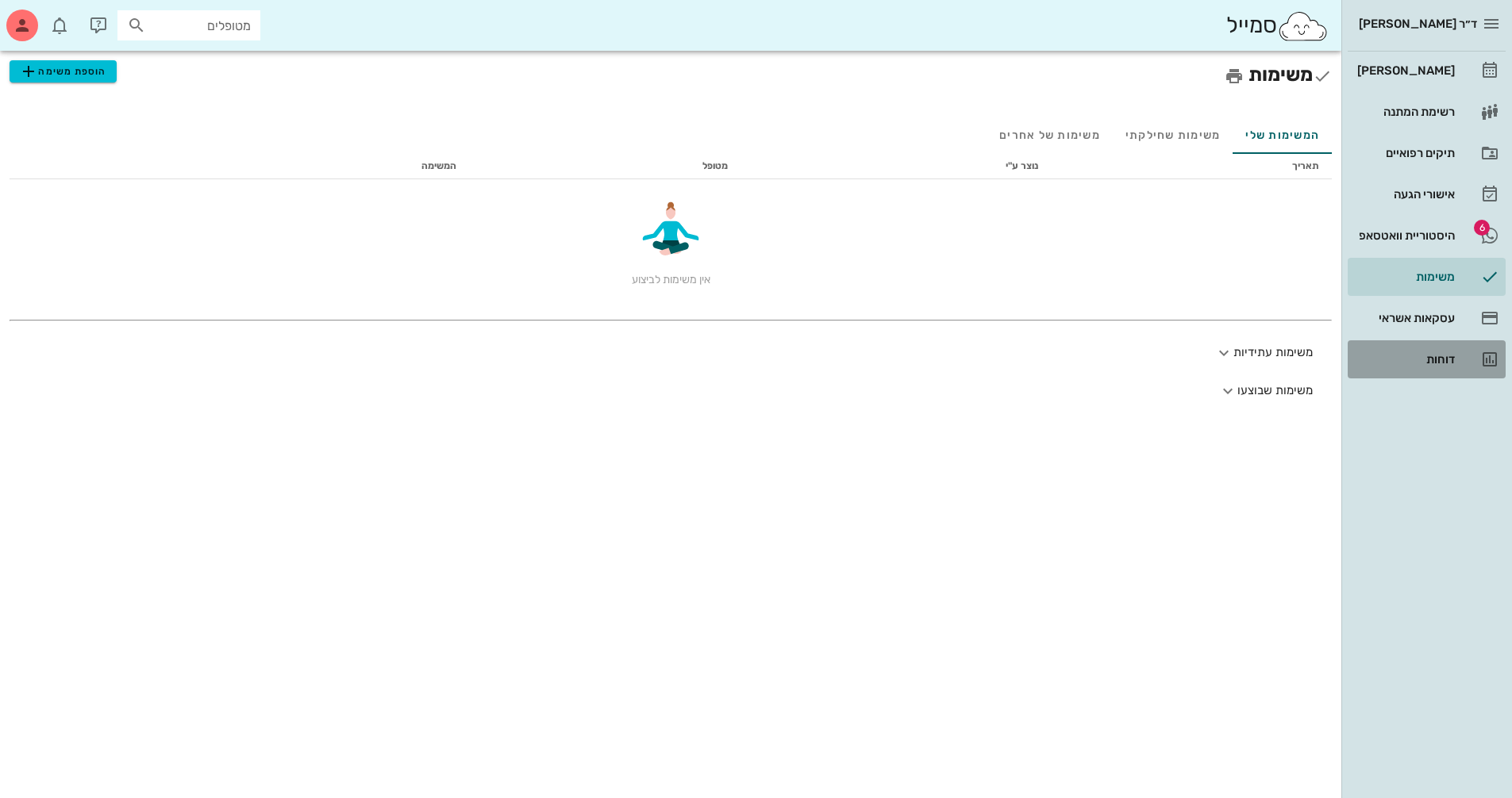
click at [725, 357] on div "דוחות" at bounding box center [1404, 360] width 101 height 13
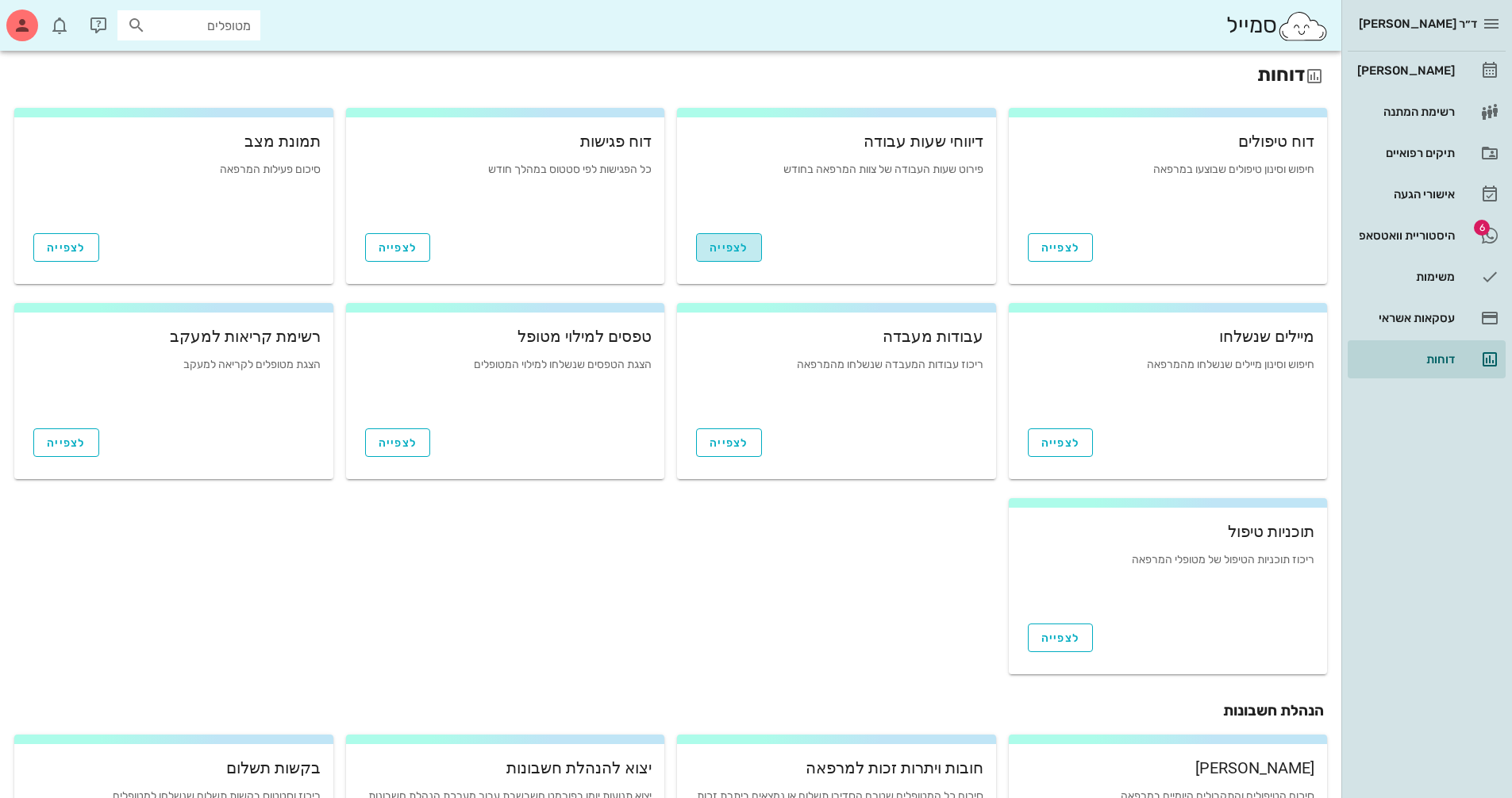
click at [717, 244] on span "לצפייה" at bounding box center [728, 248] width 38 height 13
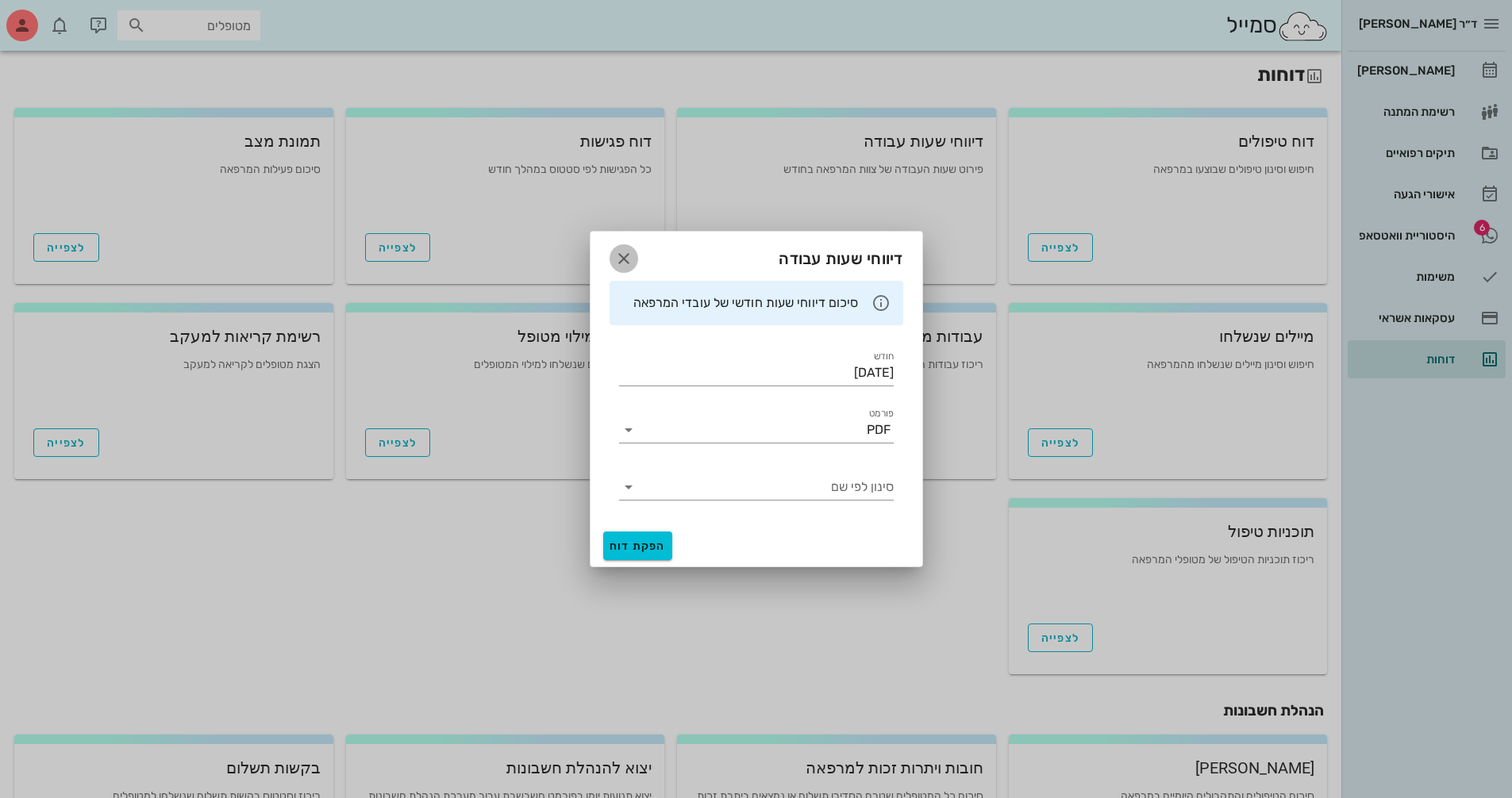
click at [621, 252] on icon "button" at bounding box center [624, 259] width 19 height 19
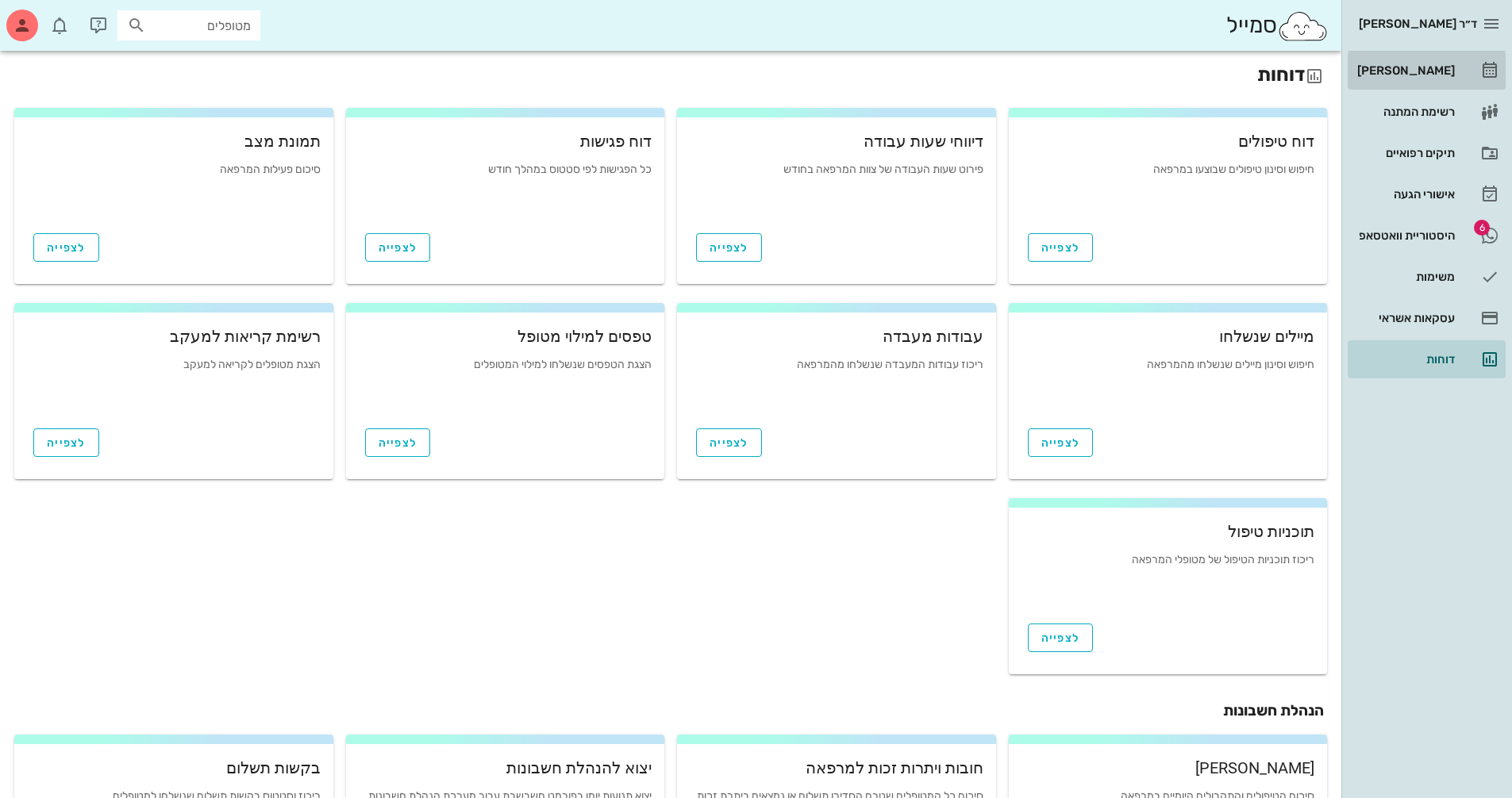
click at [725, 64] on div "[PERSON_NAME]" at bounding box center [1404, 71] width 101 height 25
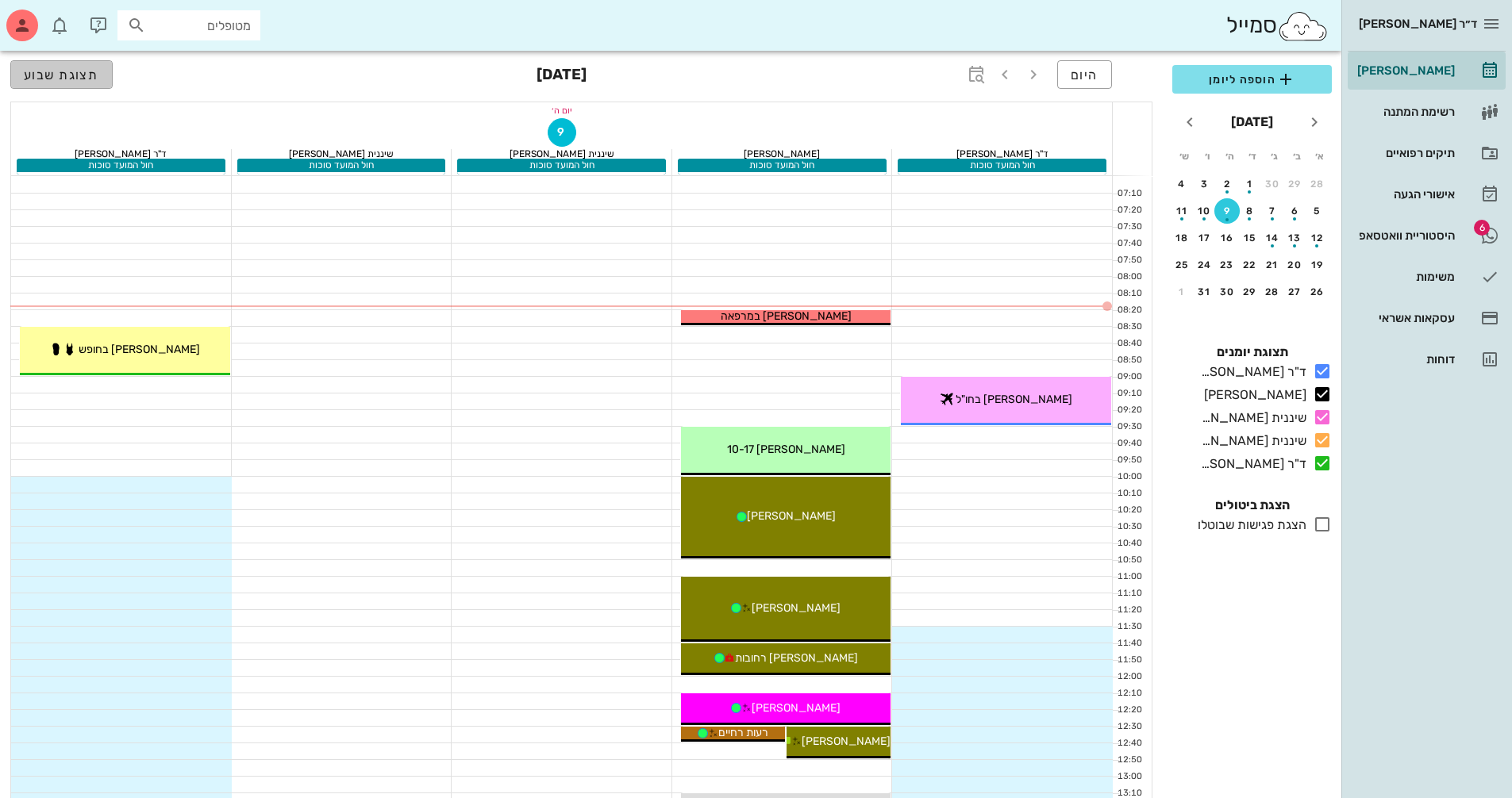
click at [67, 72] on span "תצוגת שבוע" at bounding box center [62, 74] width 75 height 15
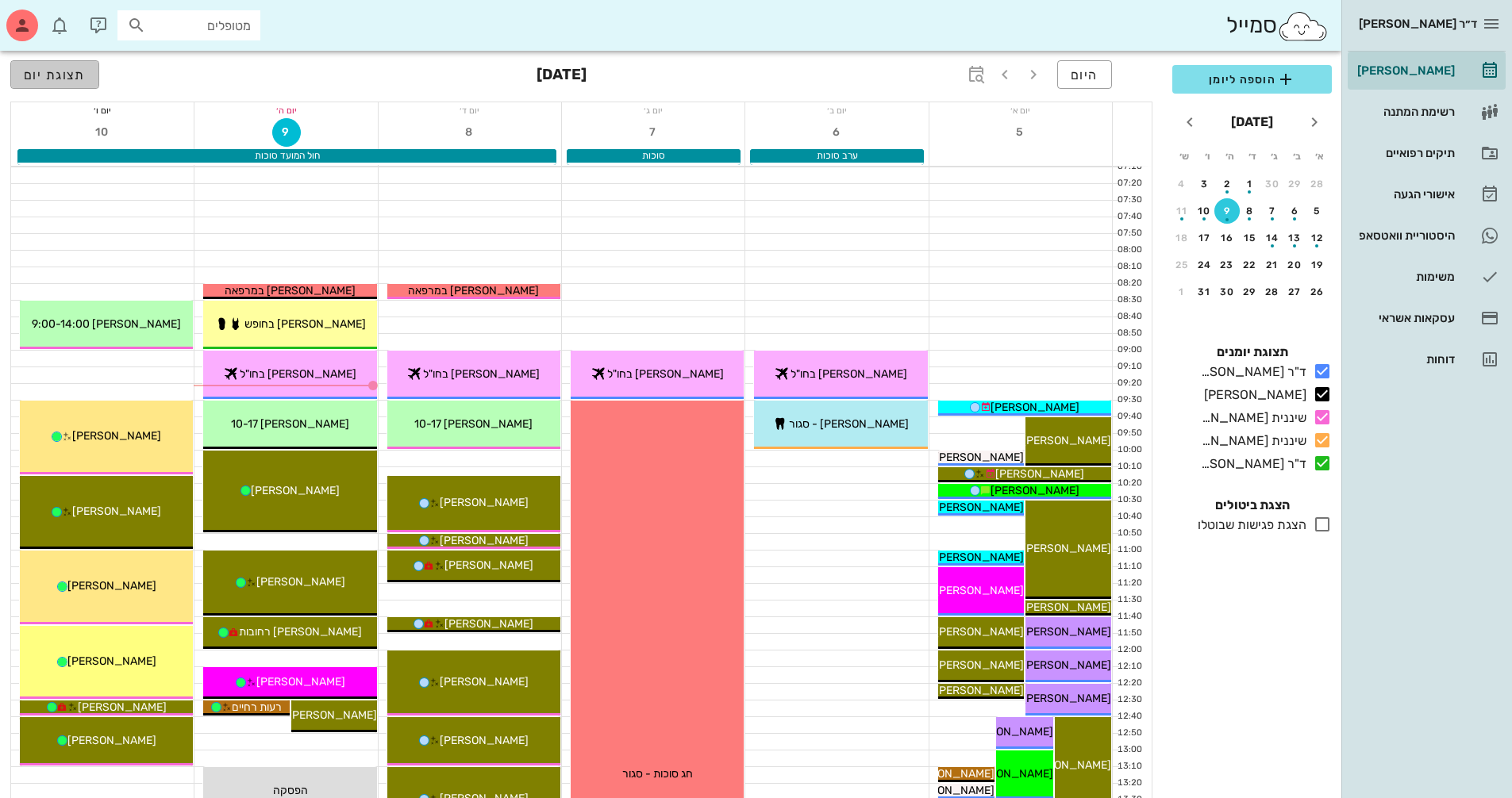
click at [72, 80] on span "תצוגת יום" at bounding box center [55, 74] width 62 height 15
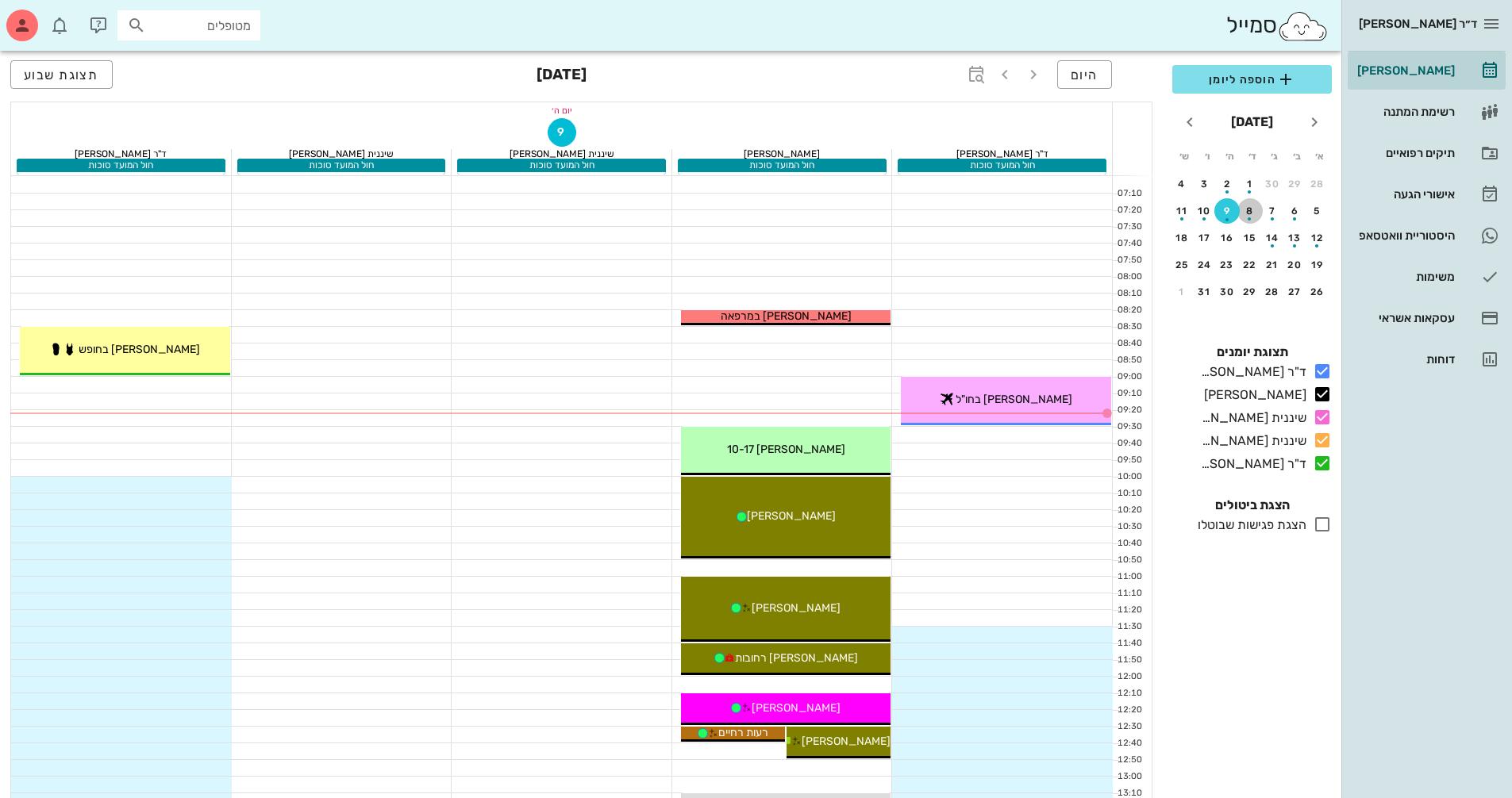
click at [725, 214] on div "button" at bounding box center [1250, 215] width 25 height 9
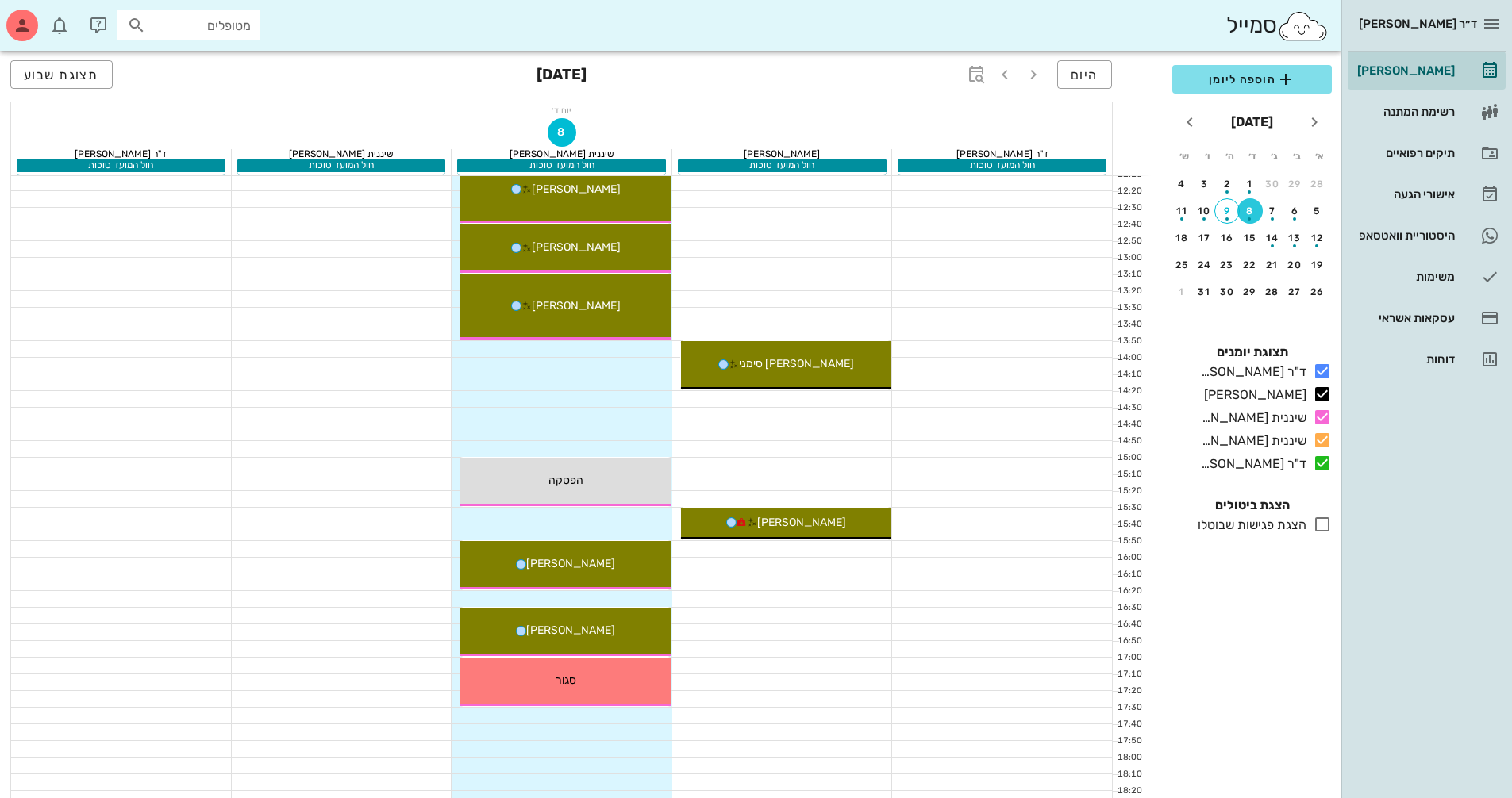
scroll to position [476, 0]
